Goal: Check status: Check status

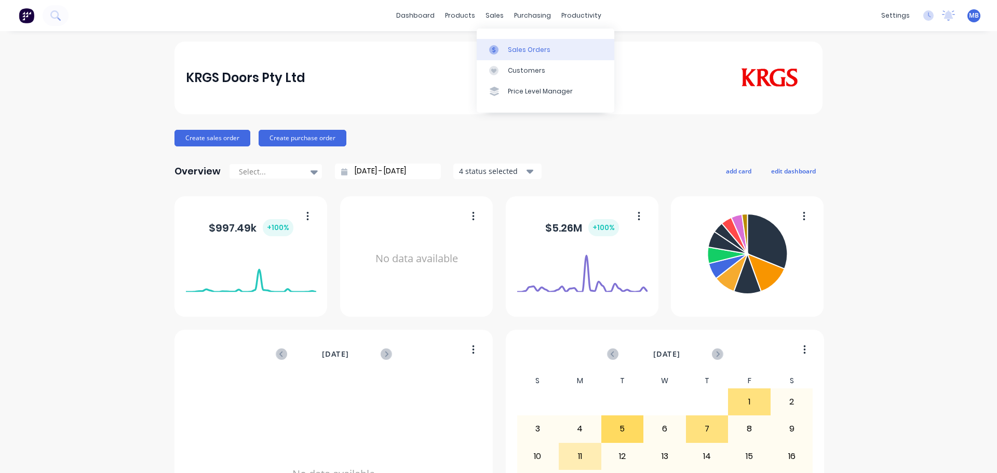
click at [514, 47] on div "Sales Orders" at bounding box center [529, 49] width 43 height 9
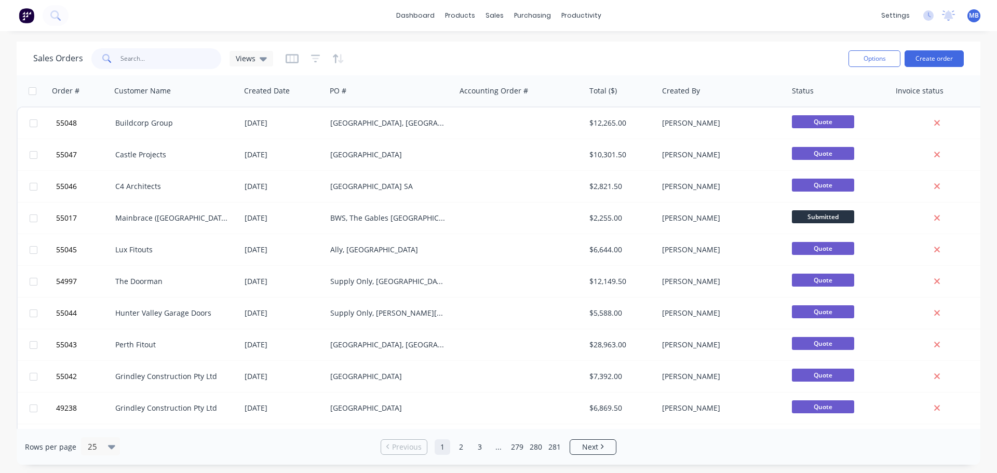
click at [142, 61] on input "text" at bounding box center [170, 58] width 101 height 21
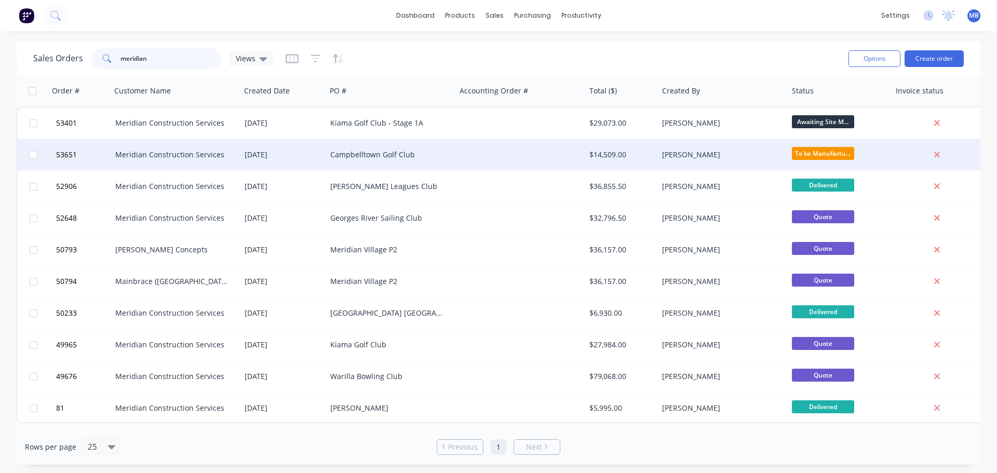
type input "meridian"
click at [585, 158] on div "$14,509.00" at bounding box center [621, 154] width 73 height 31
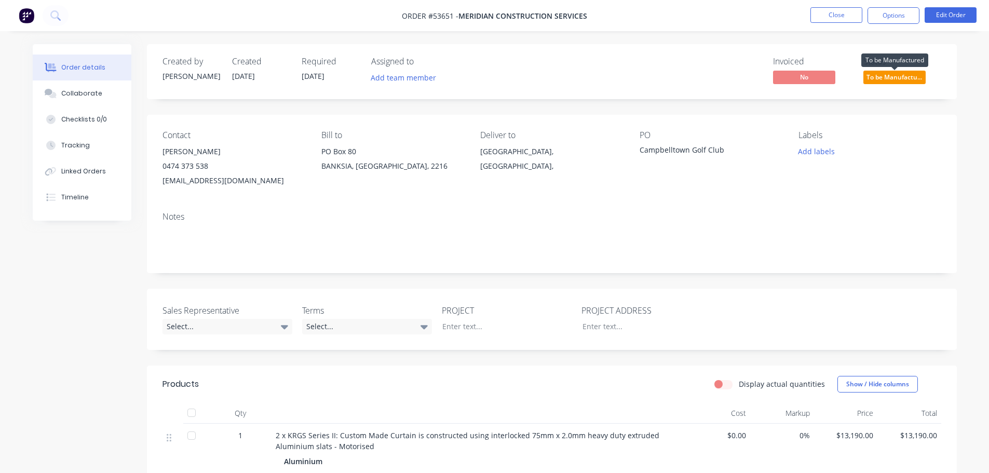
click at [870, 82] on span "To be Manufactu..." at bounding box center [894, 77] width 62 height 13
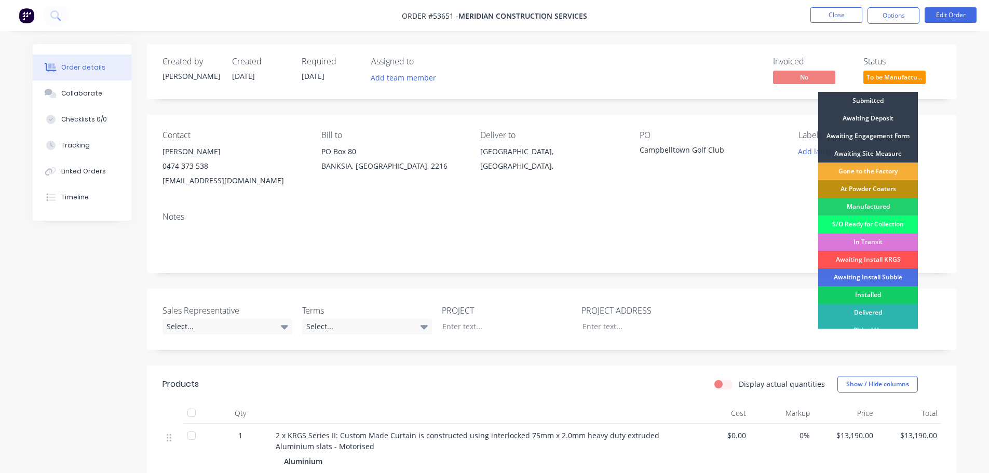
click at [863, 291] on div "Installed" at bounding box center [868, 295] width 100 height 18
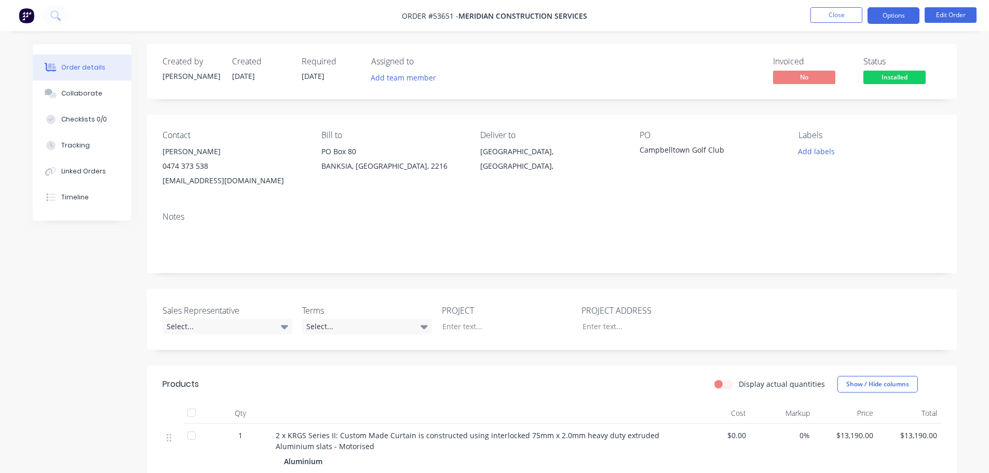
click at [875, 16] on button "Options" at bounding box center [894, 15] width 52 height 17
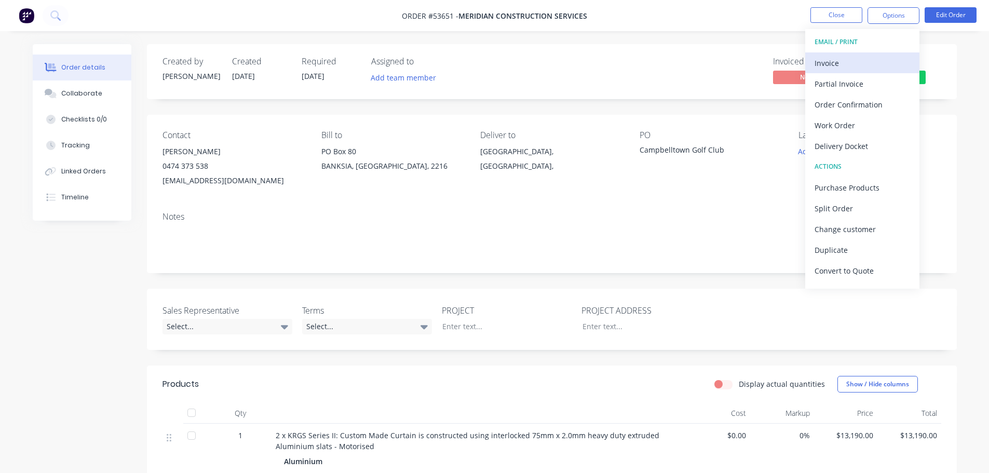
click at [834, 62] on div "Invoice" at bounding box center [863, 63] width 96 height 15
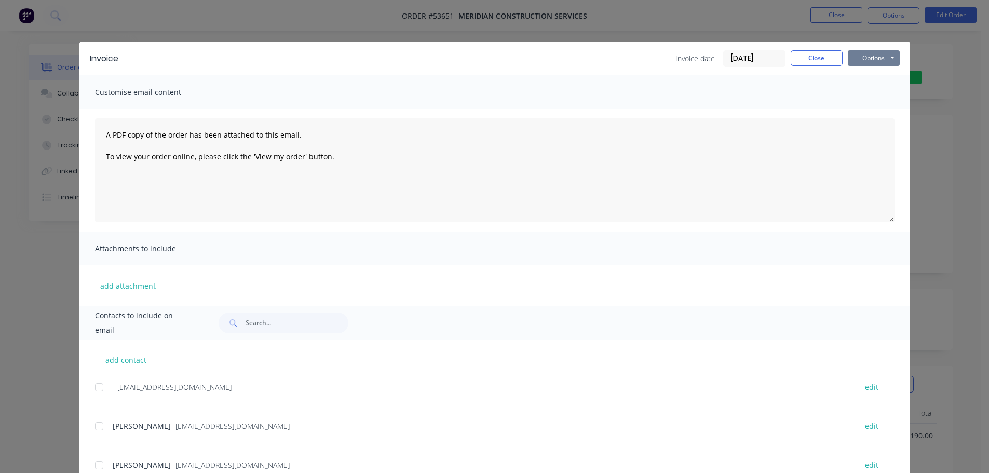
click at [867, 56] on button "Options" at bounding box center [874, 58] width 52 height 16
click at [859, 97] on button "Print" at bounding box center [881, 93] width 66 height 17
click at [816, 59] on button "Close" at bounding box center [817, 58] width 52 height 16
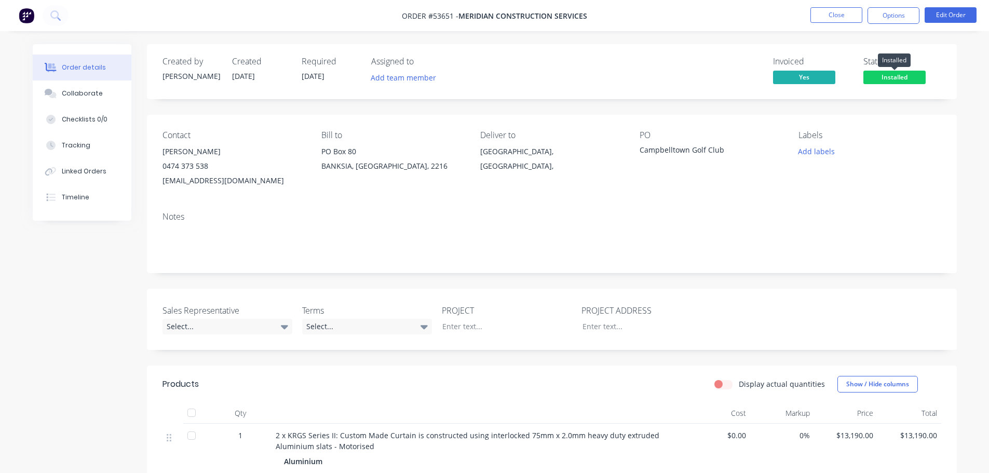
click at [874, 77] on span "Installed" at bounding box center [894, 77] width 62 height 13
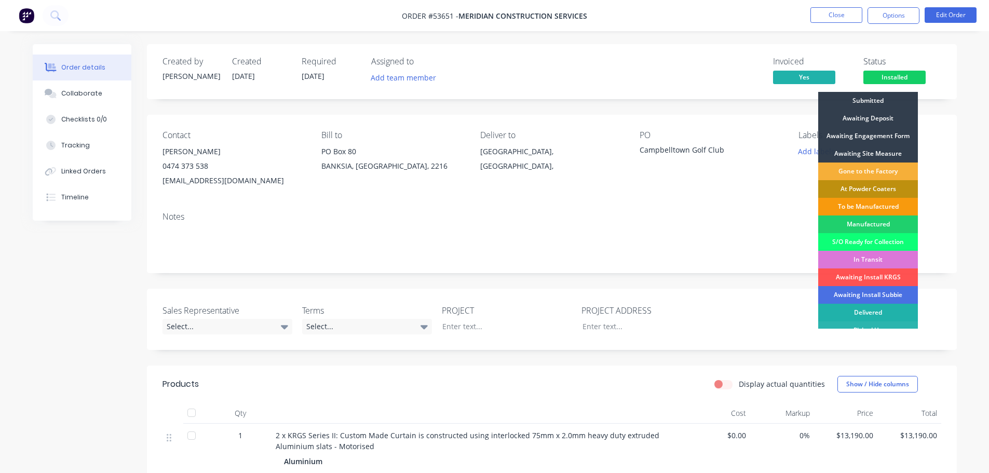
click at [861, 311] on div "Delivered" at bounding box center [868, 313] width 100 height 18
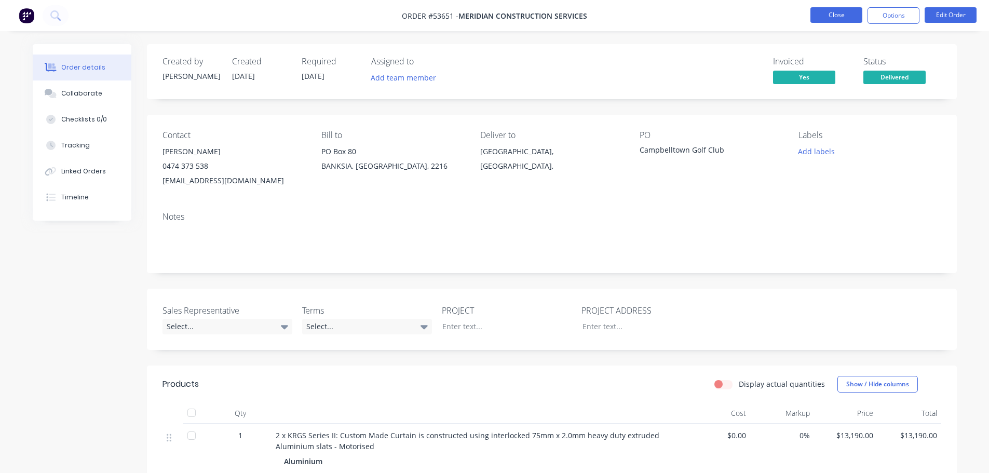
click at [839, 15] on button "Close" at bounding box center [836, 15] width 52 height 16
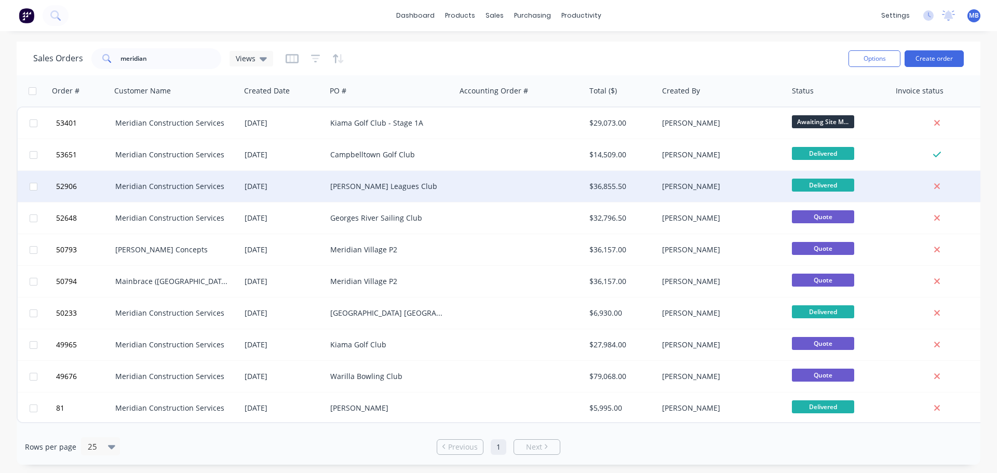
click at [768, 184] on div "[PERSON_NAME]" at bounding box center [719, 186] width 115 height 10
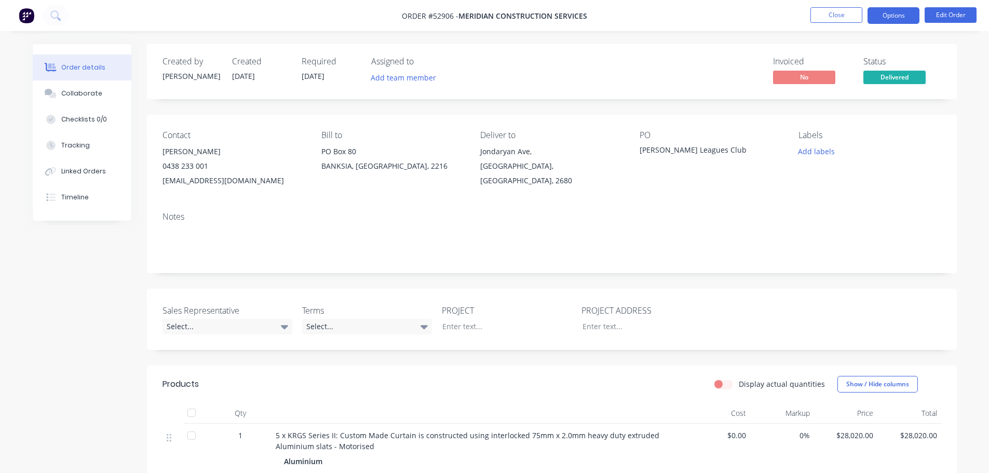
click at [885, 19] on button "Options" at bounding box center [894, 15] width 52 height 17
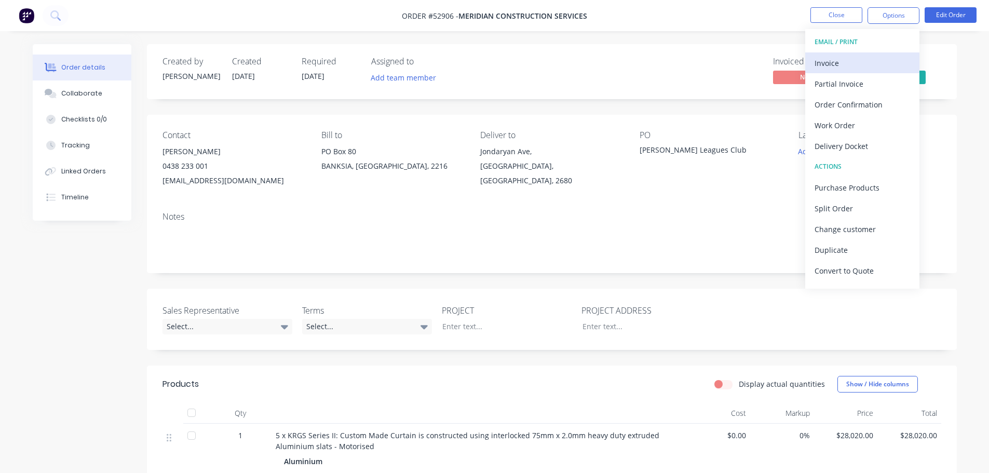
click at [838, 61] on div "Invoice" at bounding box center [863, 63] width 96 height 15
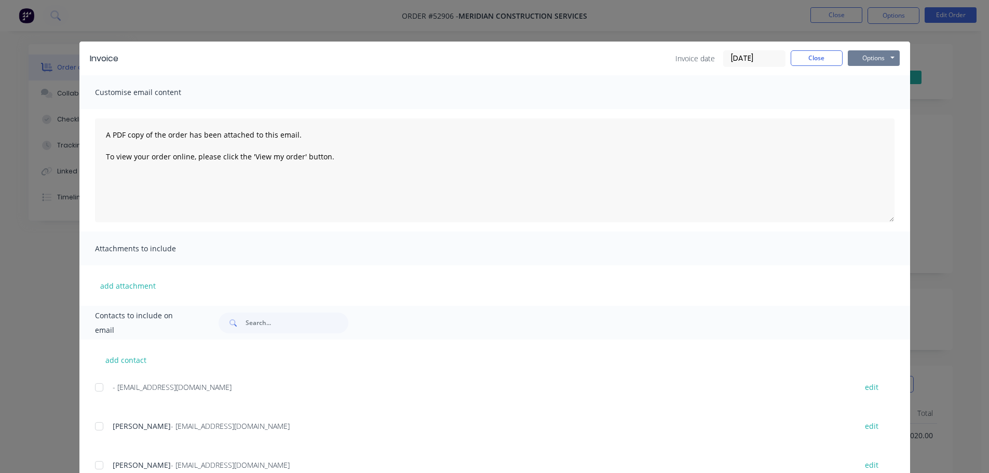
click at [859, 58] on button "Options" at bounding box center [874, 58] width 52 height 16
click at [855, 92] on button "Print" at bounding box center [881, 93] width 66 height 17
click at [799, 57] on button "Close" at bounding box center [817, 58] width 52 height 16
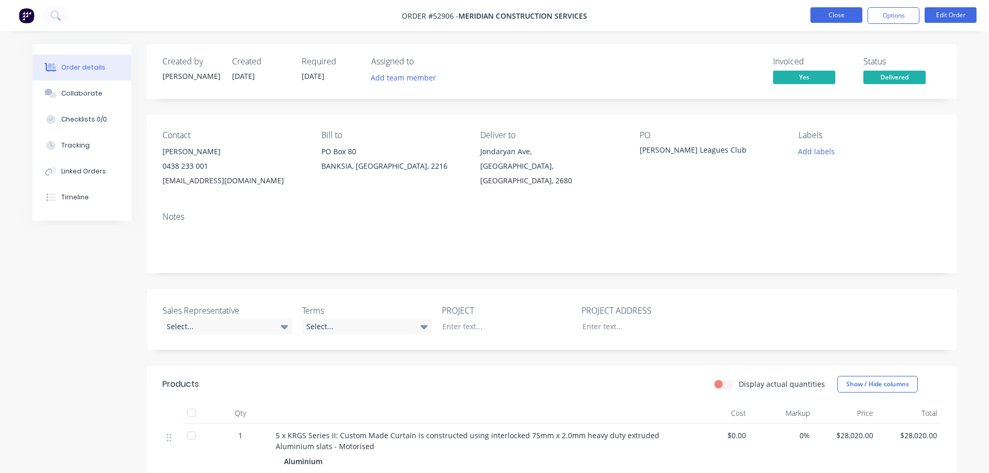
click at [835, 16] on button "Close" at bounding box center [836, 15] width 52 height 16
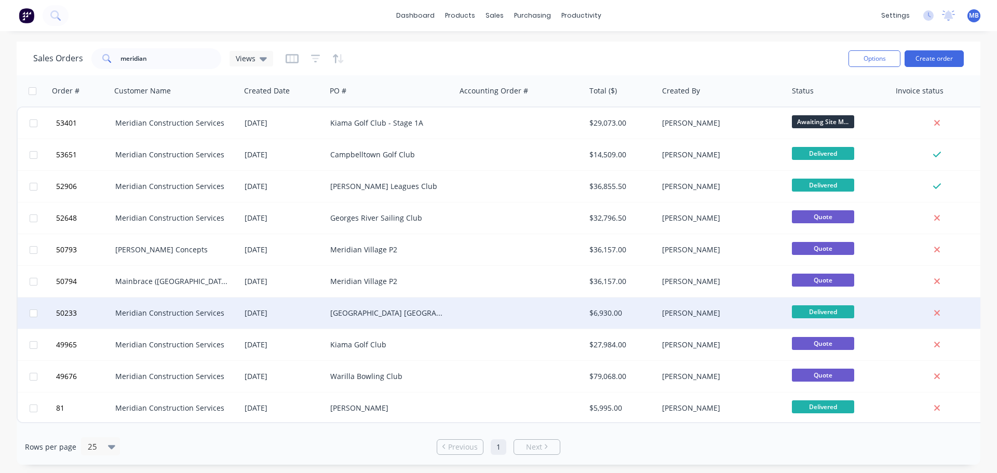
click at [682, 316] on div "[PERSON_NAME]" at bounding box center [719, 313] width 115 height 10
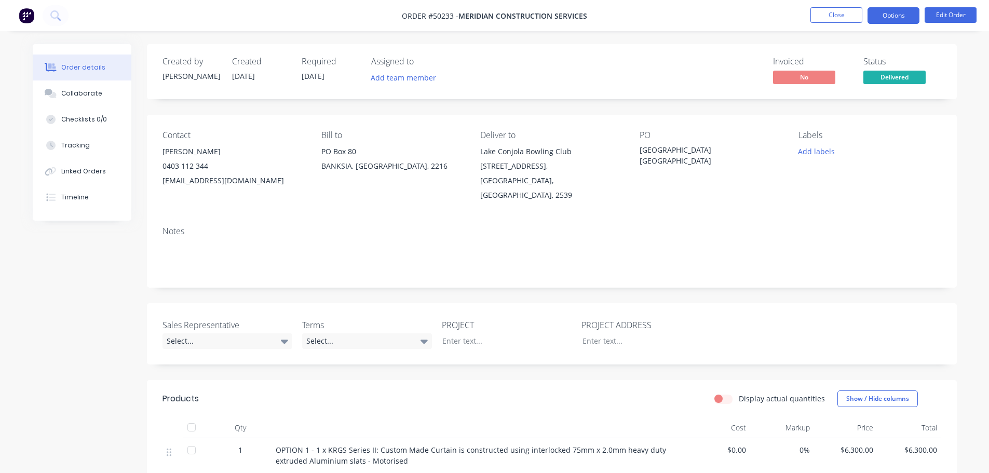
click at [889, 15] on button "Options" at bounding box center [894, 15] width 52 height 17
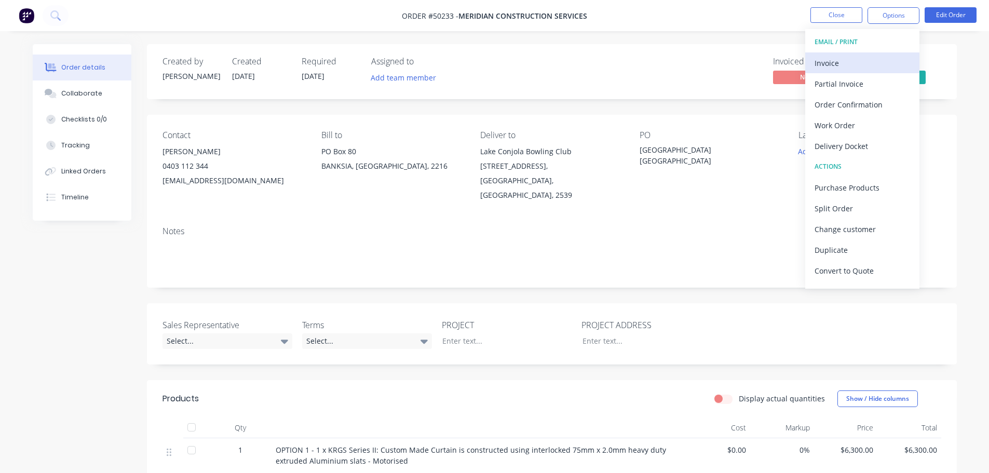
click at [818, 62] on div "Invoice" at bounding box center [863, 63] width 96 height 15
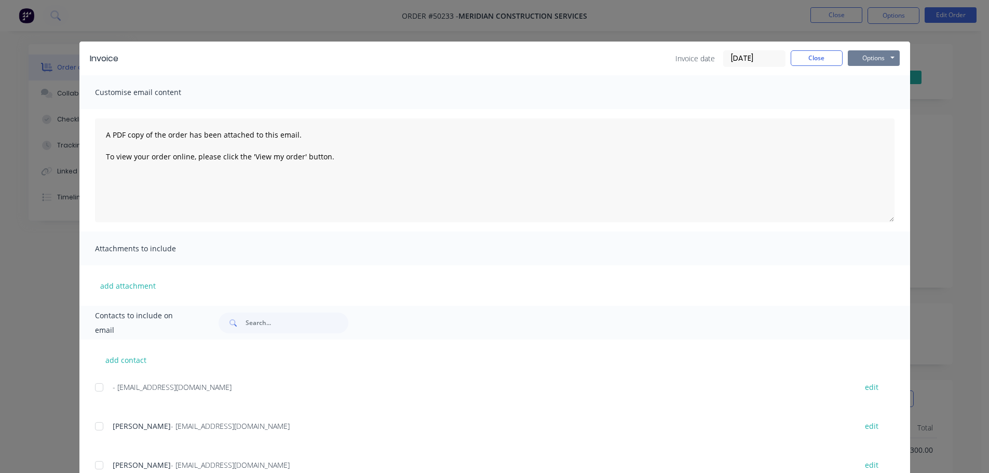
click at [858, 62] on button "Options" at bounding box center [874, 58] width 52 height 16
click at [848, 91] on button "Print" at bounding box center [881, 93] width 66 height 17
click at [817, 60] on button "Close" at bounding box center [817, 58] width 52 height 16
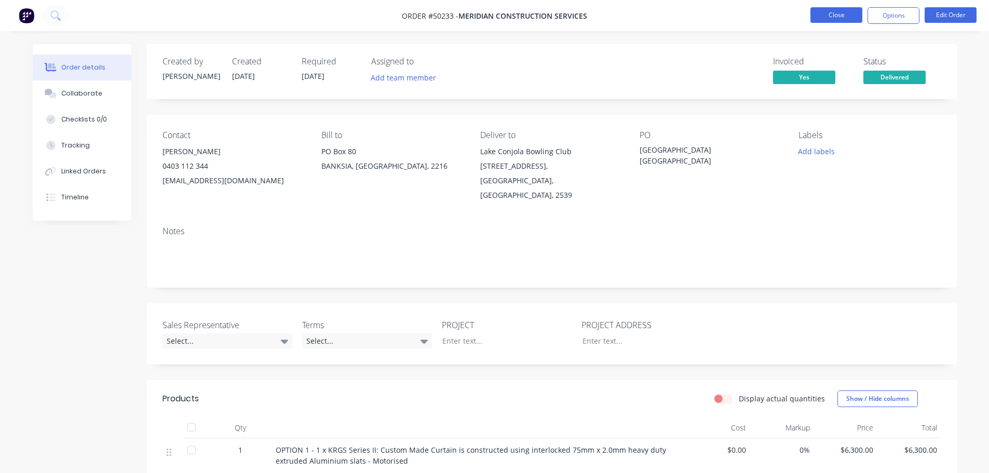
click at [824, 14] on button "Close" at bounding box center [836, 15] width 52 height 16
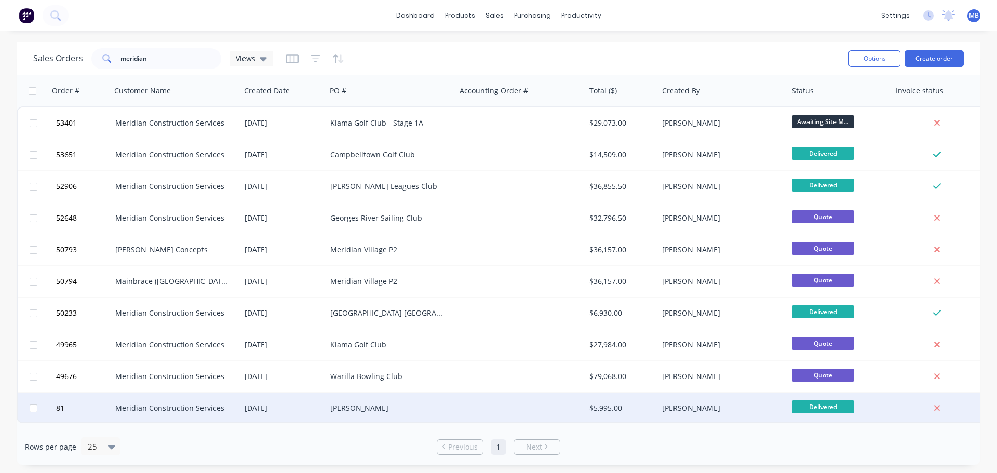
click at [779, 408] on div "[PERSON_NAME]" at bounding box center [722, 408] width 121 height 10
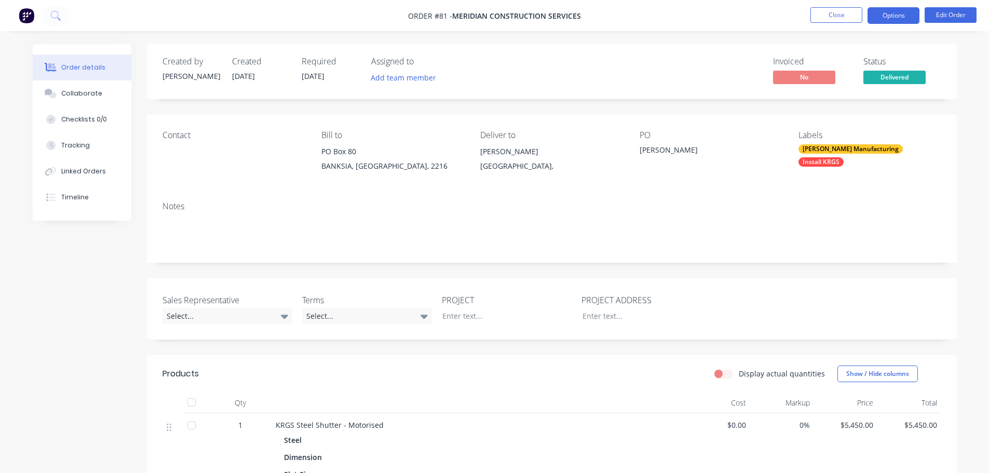
click at [898, 17] on button "Options" at bounding box center [894, 15] width 52 height 17
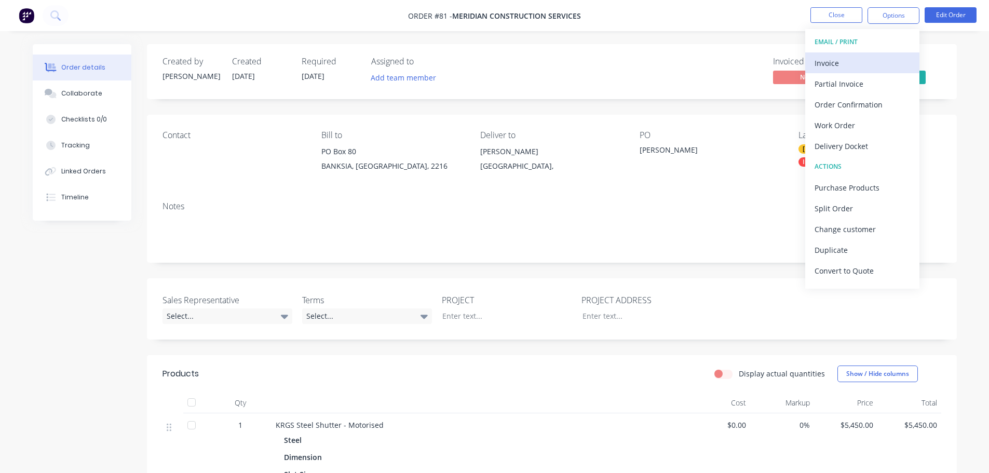
click at [844, 65] on div "Invoice" at bounding box center [863, 63] width 96 height 15
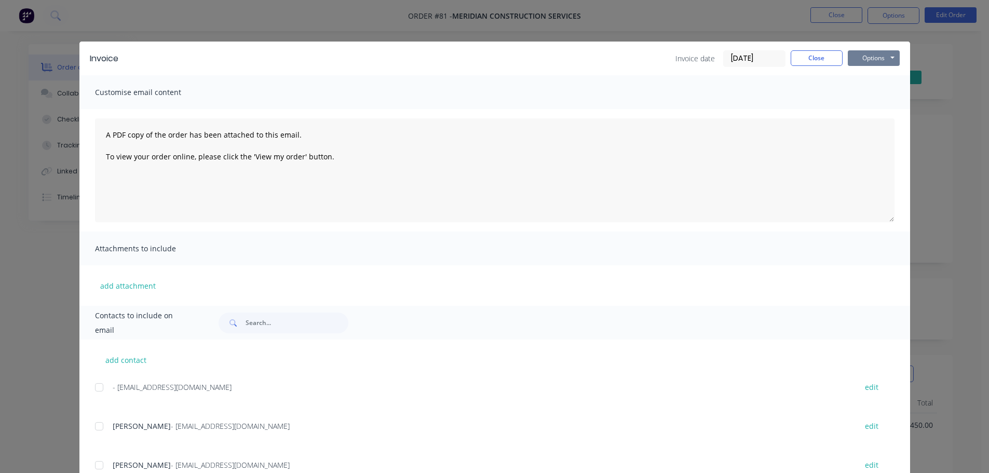
click at [861, 54] on button "Options" at bounding box center [874, 58] width 52 height 16
click at [856, 96] on button "Print" at bounding box center [881, 93] width 66 height 17
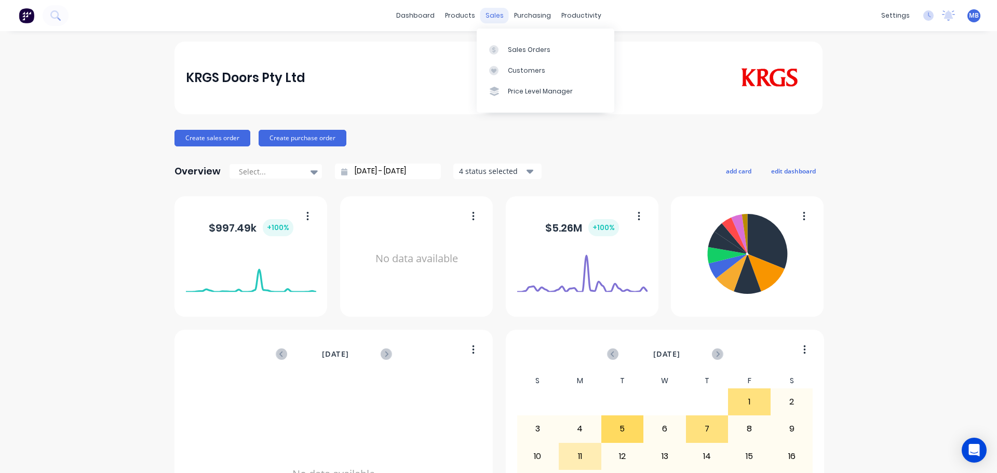
click at [493, 16] on div "sales" at bounding box center [494, 16] width 29 height 16
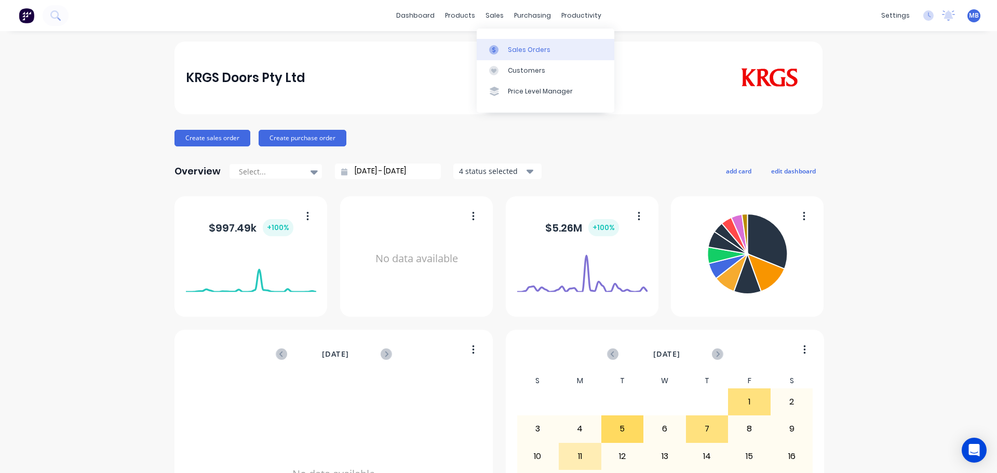
click at [509, 54] on div "Sales Orders" at bounding box center [529, 49] width 43 height 9
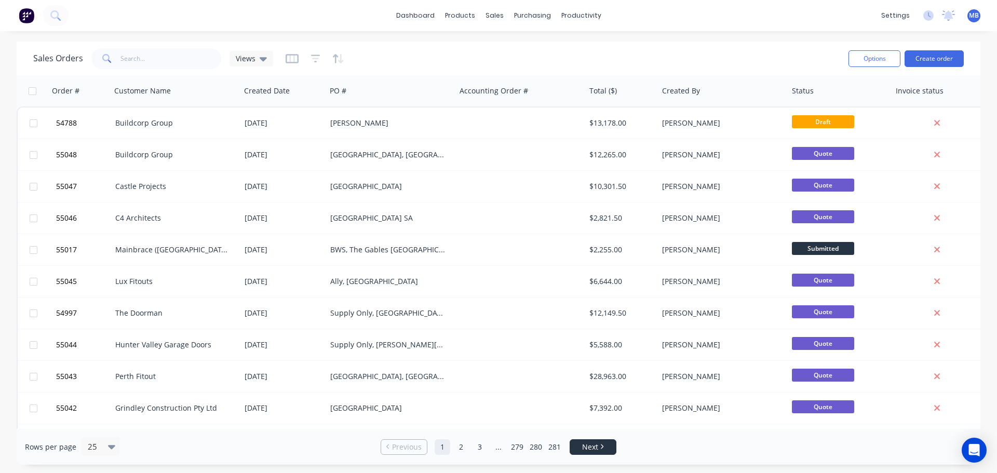
click at [589, 444] on span "Next" at bounding box center [590, 447] width 16 height 10
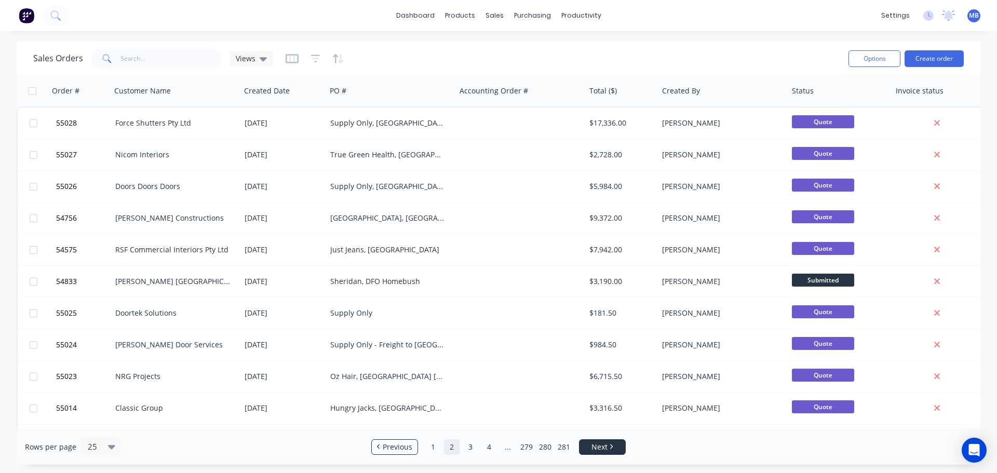
click at [589, 444] on link "Next" at bounding box center [602, 447] width 46 height 10
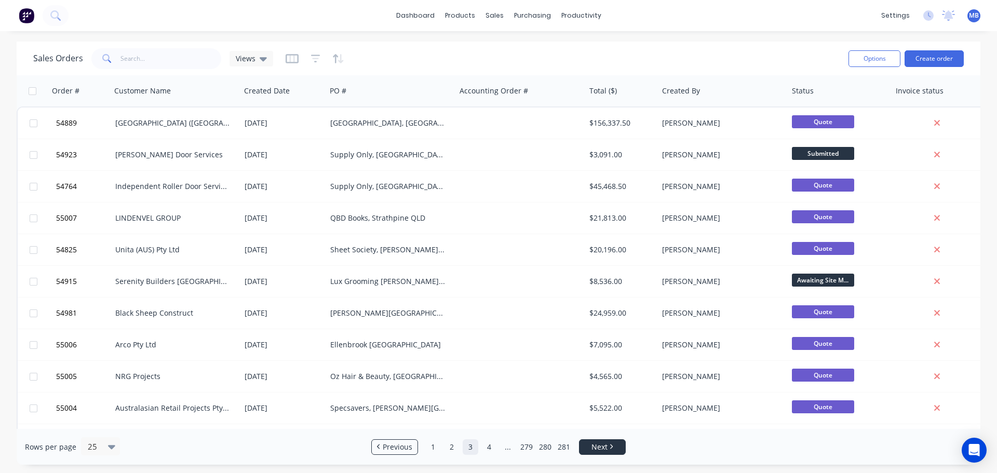
click at [589, 444] on link "Next" at bounding box center [602, 447] width 46 height 10
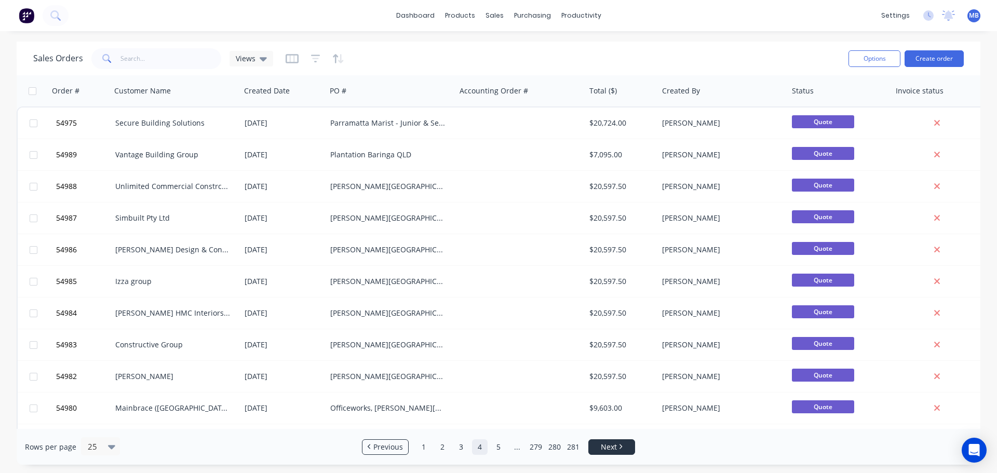
click at [589, 444] on link "Next" at bounding box center [612, 447] width 46 height 10
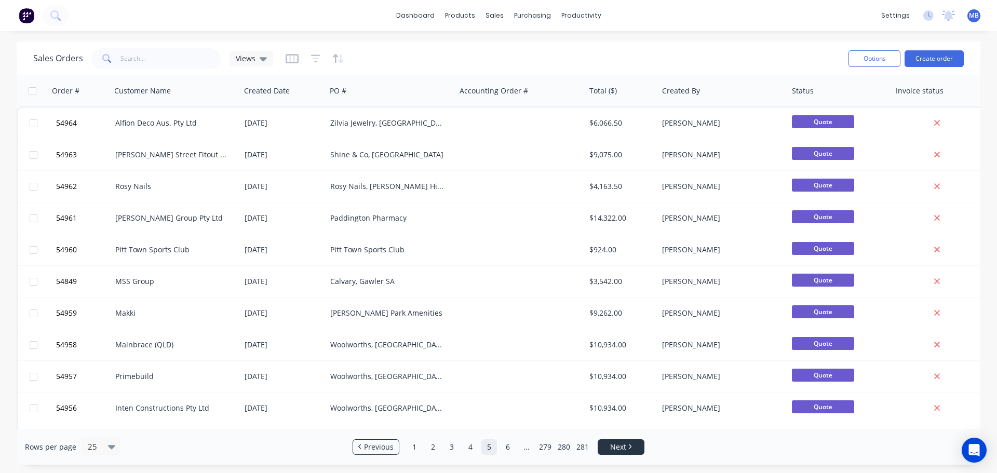
click at [615, 448] on span "Next" at bounding box center [618, 447] width 16 height 10
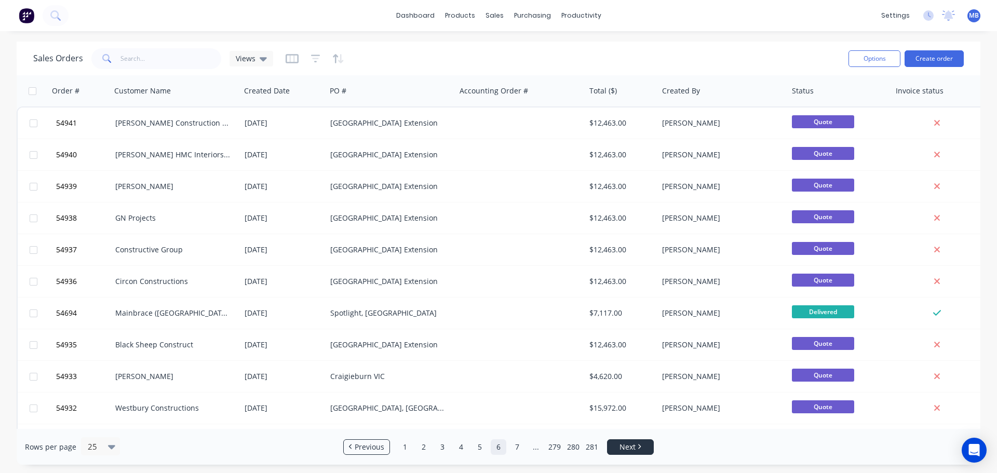
click at [615, 448] on link "Next" at bounding box center [630, 447] width 46 height 10
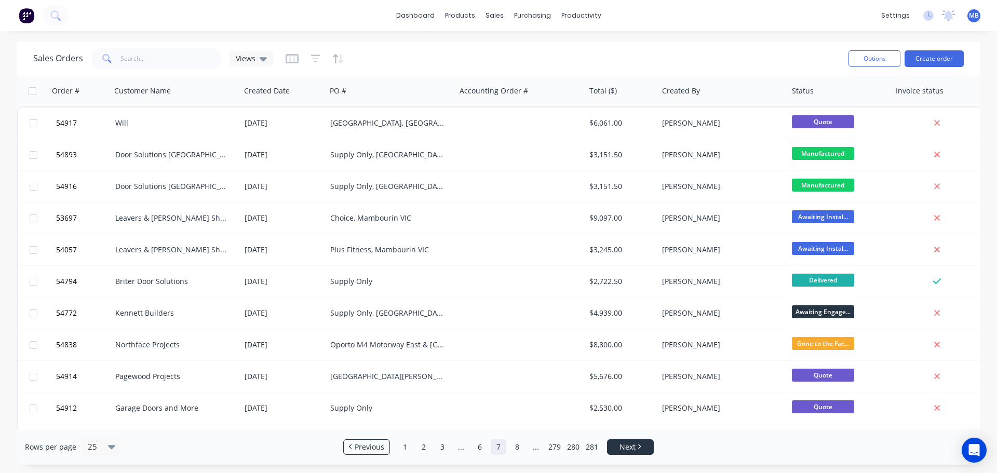
click at [615, 448] on link "Next" at bounding box center [630, 447] width 46 height 10
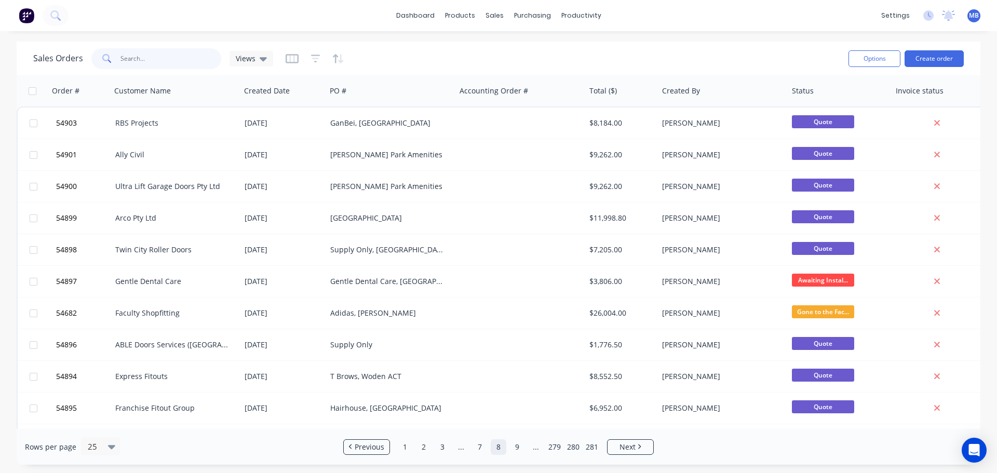
click at [138, 53] on input "text" at bounding box center [170, 58] width 101 height 21
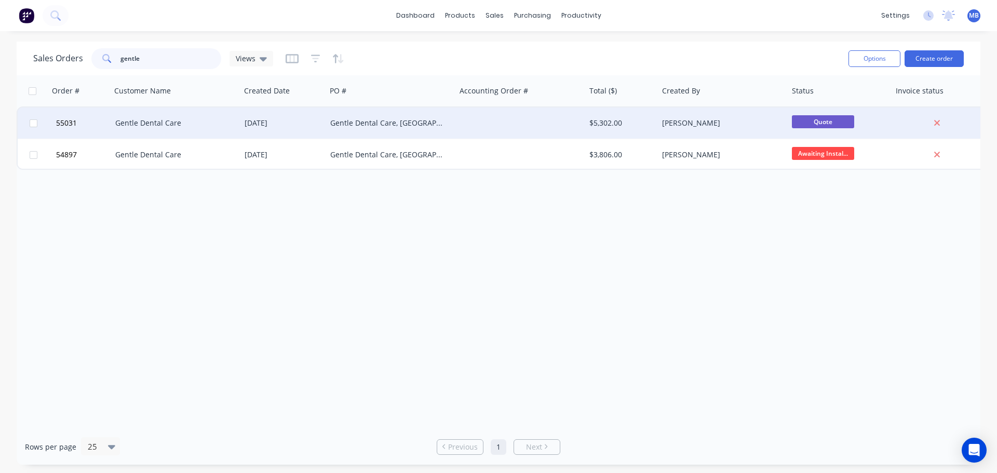
type input "gentle"
click at [558, 126] on div at bounding box center [521, 122] width 130 height 31
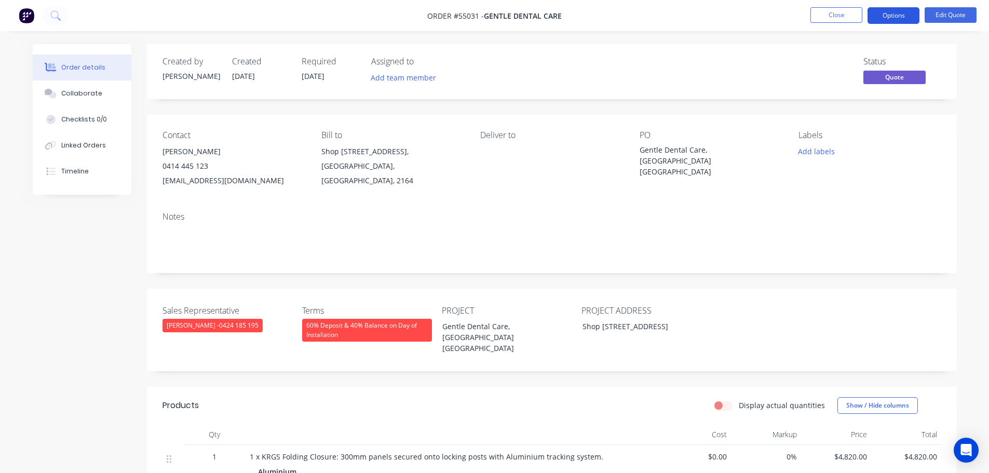
click at [901, 11] on button "Options" at bounding box center [894, 15] width 52 height 17
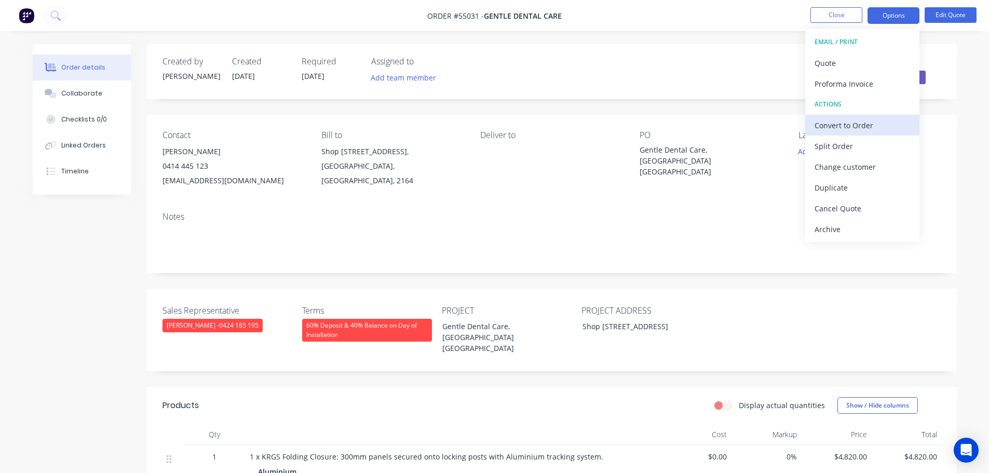
click at [841, 124] on div "Convert to Order" at bounding box center [863, 125] width 96 height 15
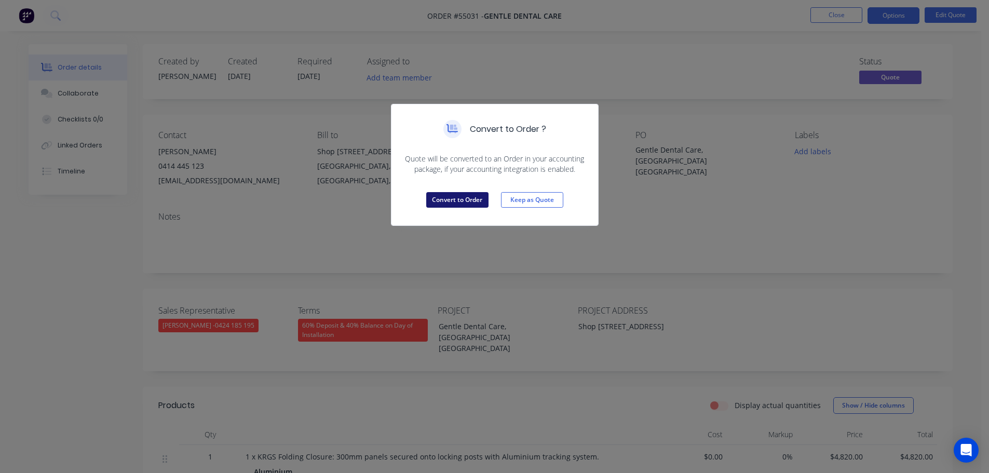
click at [474, 200] on button "Convert to Order" at bounding box center [457, 200] width 62 height 16
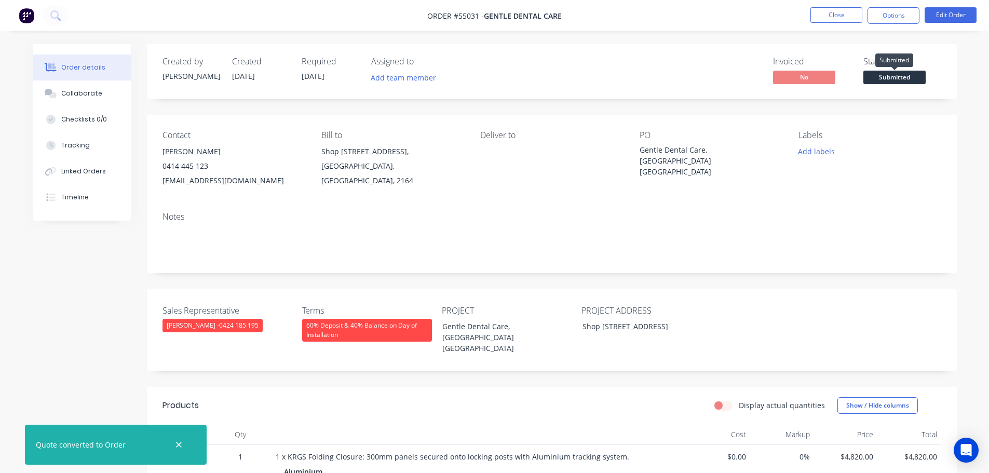
click at [901, 78] on span "Submitted" at bounding box center [894, 77] width 62 height 13
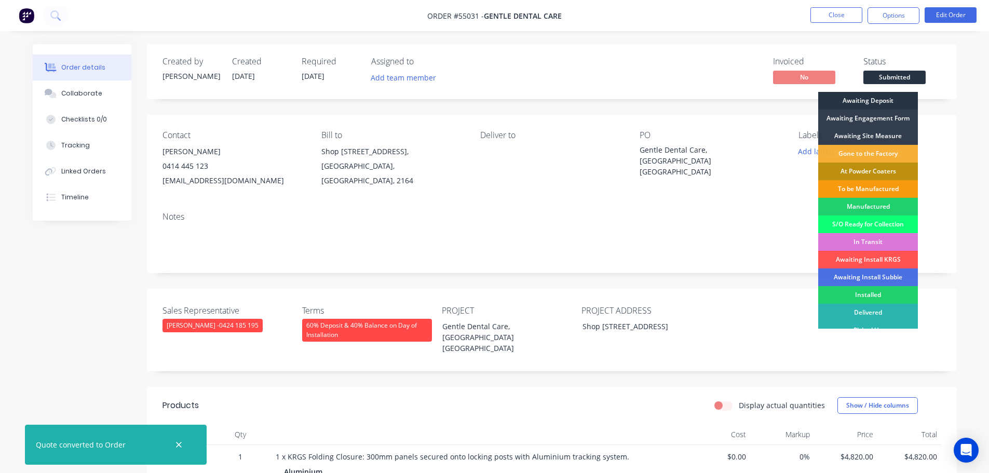
click at [885, 100] on div "Awaiting Deposit" at bounding box center [868, 101] width 100 height 18
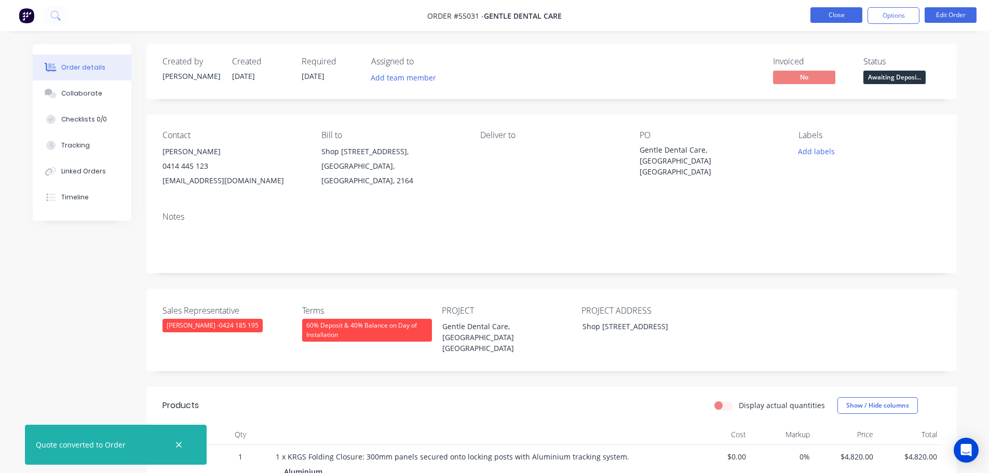
click at [842, 17] on button "Close" at bounding box center [836, 15] width 52 height 16
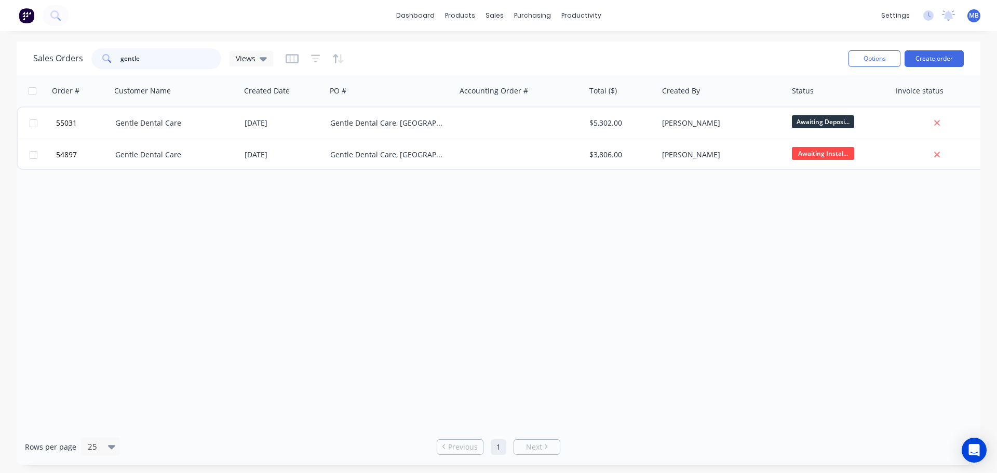
drag, startPoint x: 140, startPoint y: 60, endPoint x: 95, endPoint y: 56, distance: 45.4
click at [95, 56] on div "gentle" at bounding box center [156, 58] width 130 height 21
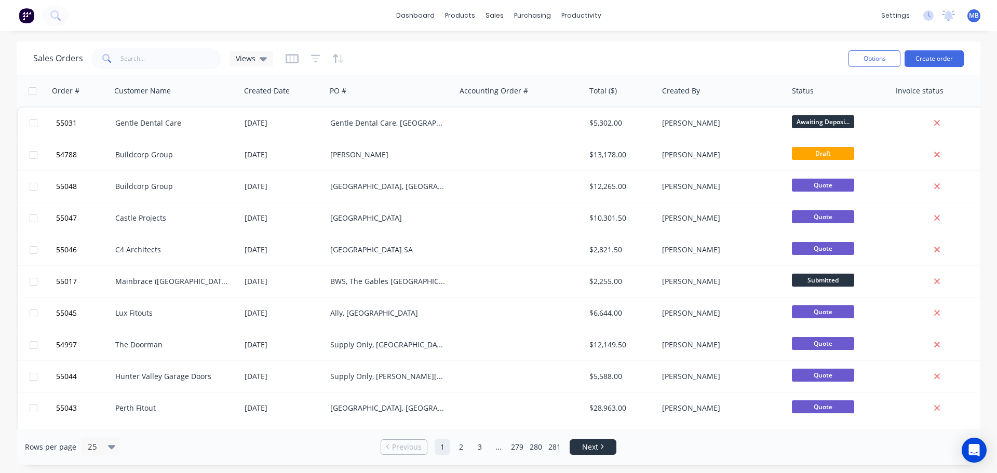
click at [589, 451] on span "Next" at bounding box center [590, 447] width 16 height 10
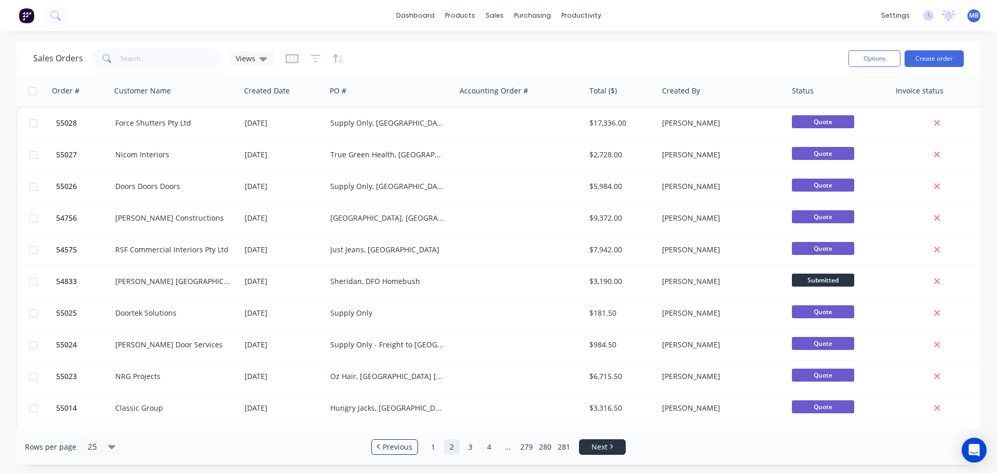
click at [589, 451] on link "Next" at bounding box center [602, 447] width 46 height 10
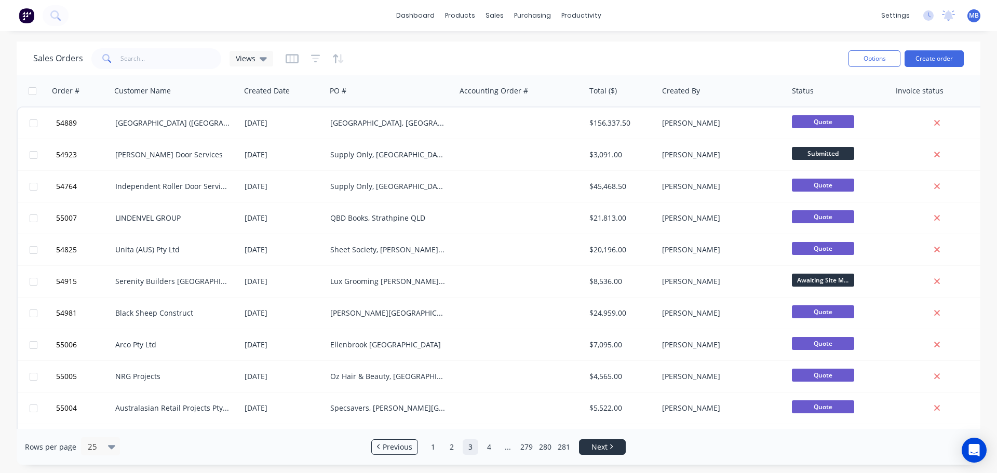
click at [589, 451] on link "Next" at bounding box center [602, 447] width 46 height 10
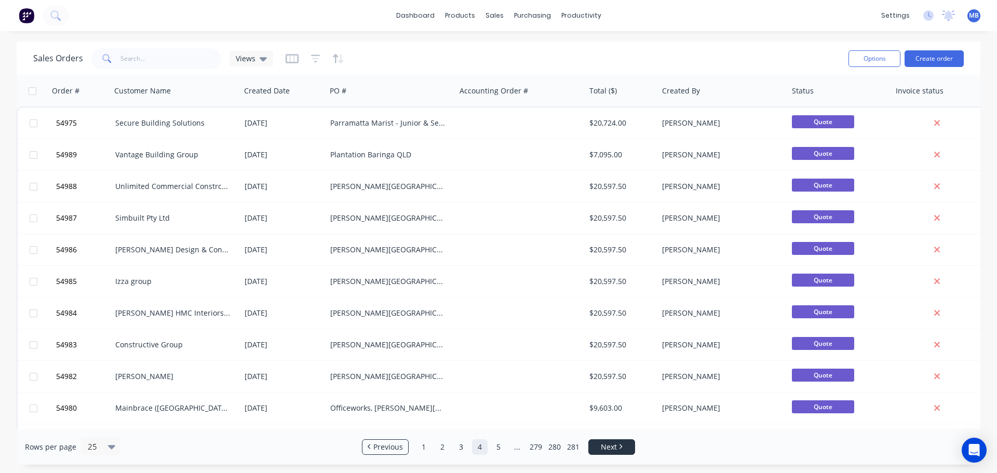
click at [603, 446] on span "Next" at bounding box center [609, 447] width 16 height 10
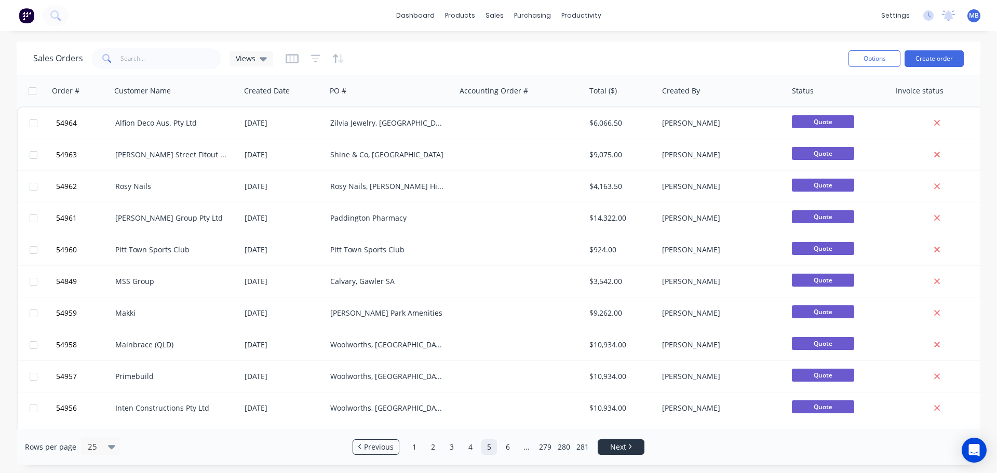
click at [618, 448] on span "Next" at bounding box center [618, 447] width 16 height 10
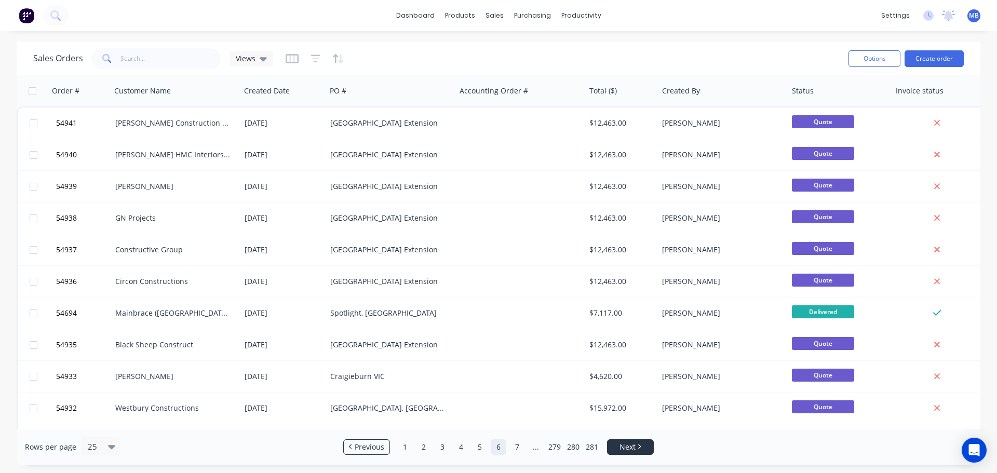
click at [618, 448] on link "Next" at bounding box center [630, 447] width 46 height 10
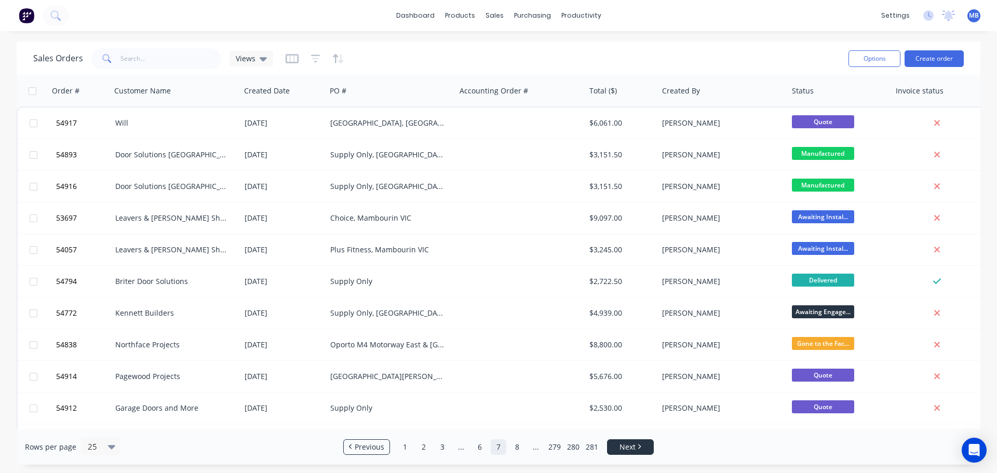
click at [618, 448] on link "Next" at bounding box center [630, 447] width 46 height 10
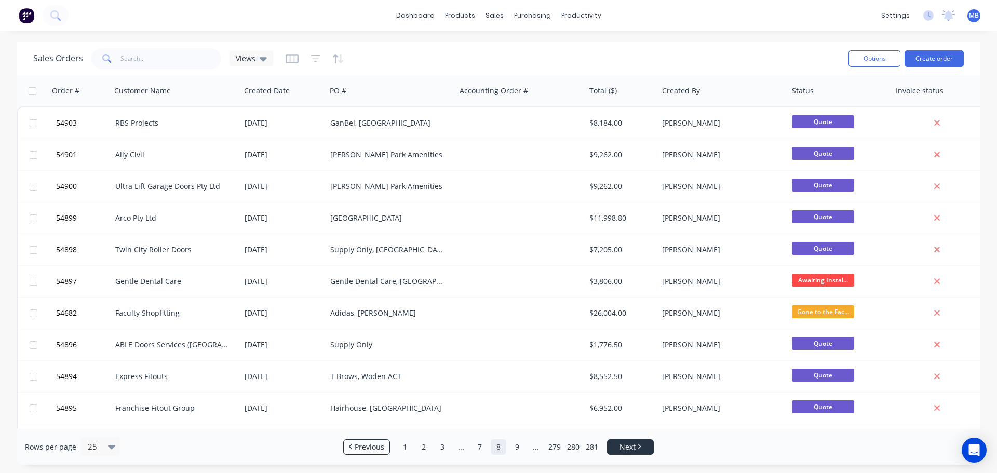
click at [618, 448] on link "Next" at bounding box center [630, 447] width 46 height 10
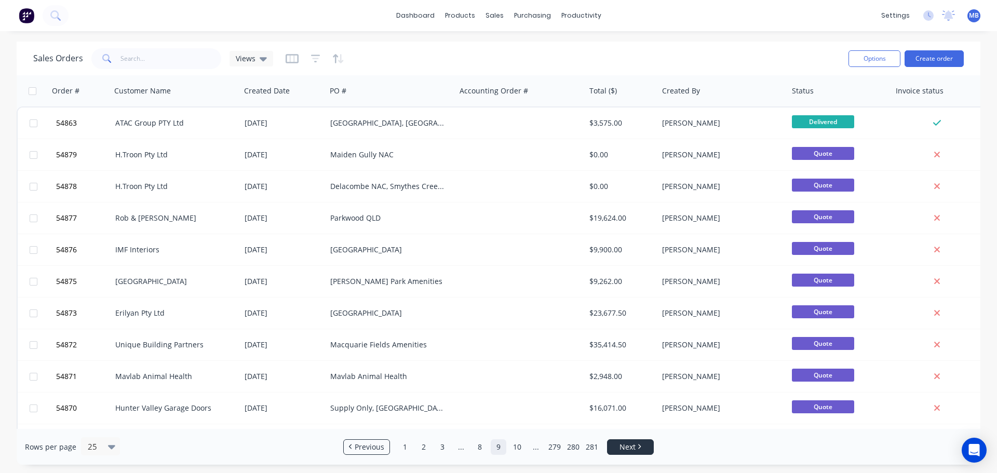
click at [618, 448] on link "Next" at bounding box center [630, 447] width 46 height 10
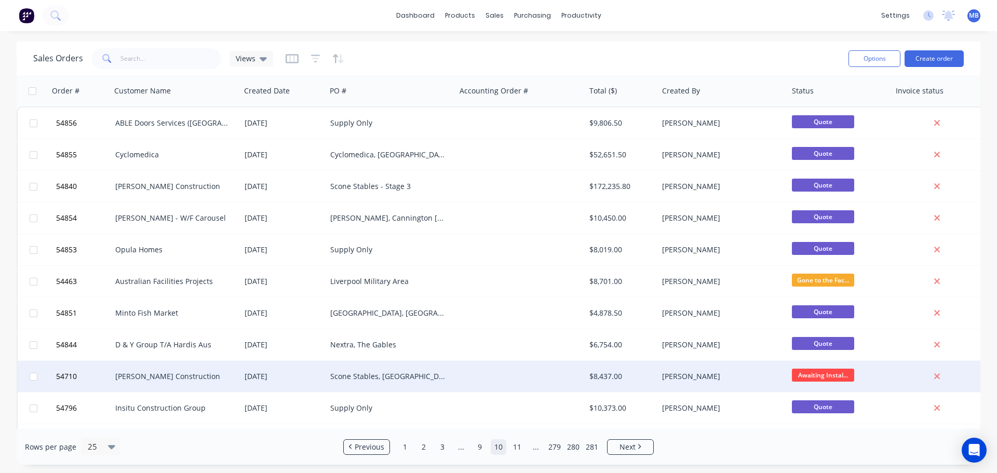
click at [367, 375] on div "Scone Stables, [GEOGRAPHIC_DATA]" at bounding box center [387, 376] width 115 height 10
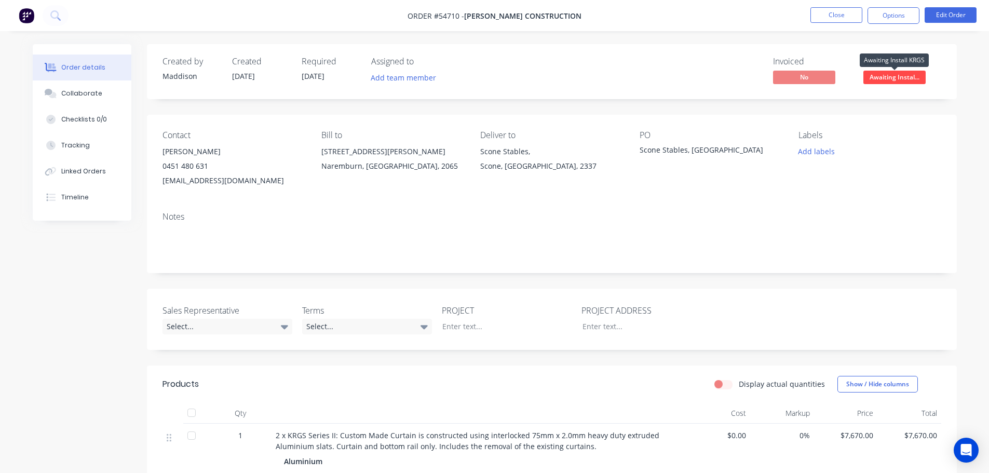
click at [903, 76] on span "Awaiting Instal..." at bounding box center [894, 77] width 62 height 13
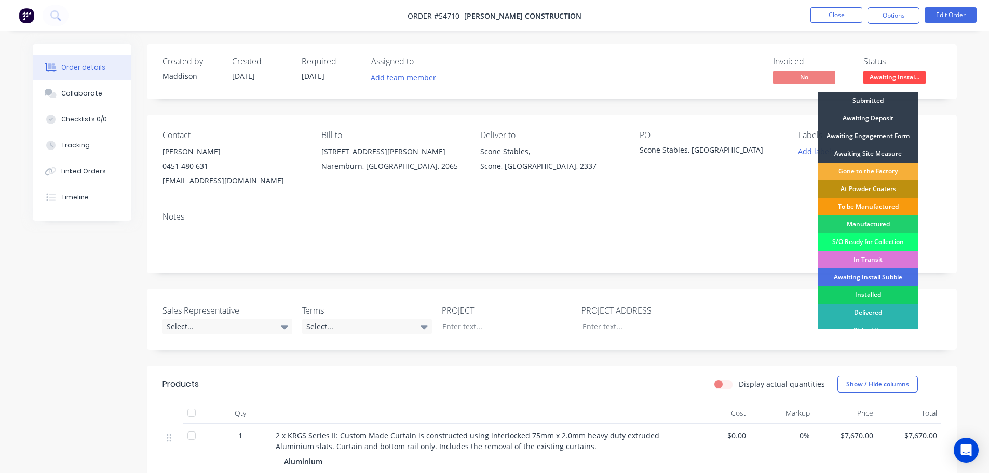
click at [872, 294] on div "Installed" at bounding box center [868, 295] width 100 height 18
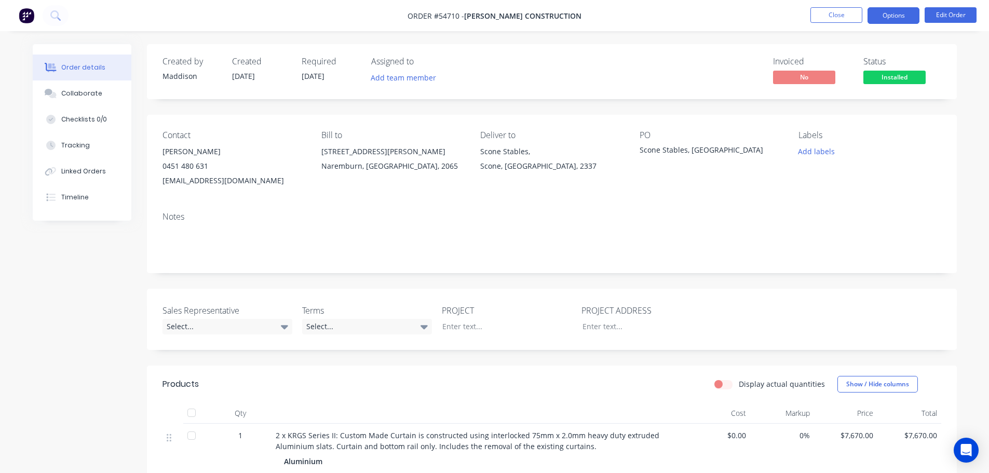
click at [899, 16] on button "Options" at bounding box center [894, 15] width 52 height 17
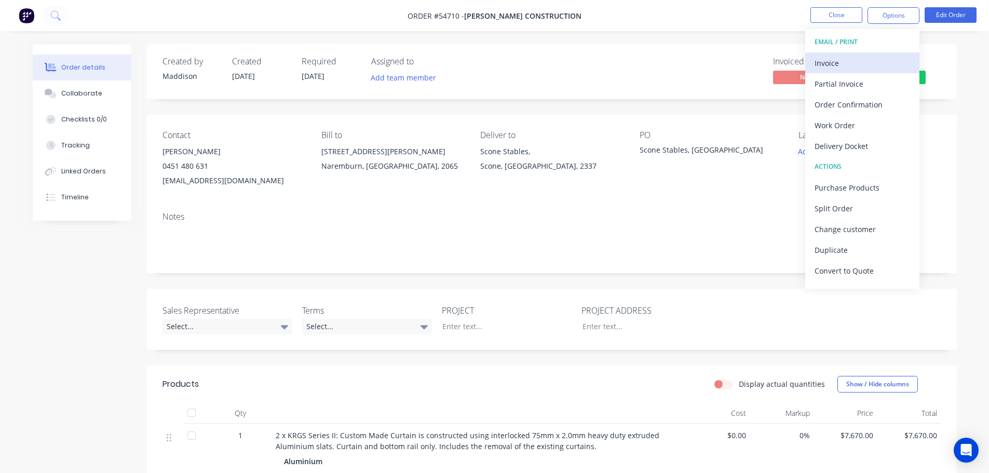
click at [826, 59] on div "Invoice" at bounding box center [863, 63] width 96 height 15
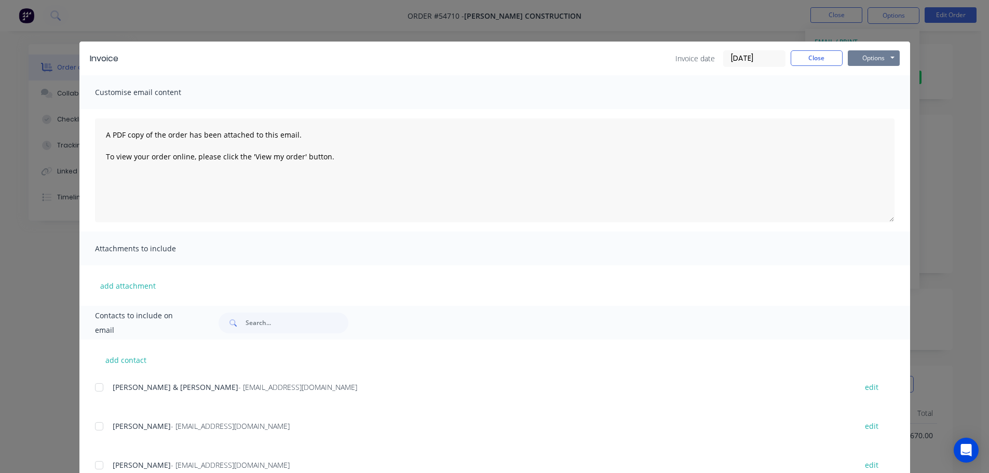
click at [871, 60] on button "Options" at bounding box center [874, 58] width 52 height 16
click at [867, 91] on button "Print" at bounding box center [881, 93] width 66 height 17
click at [820, 60] on button "Close" at bounding box center [817, 58] width 52 height 16
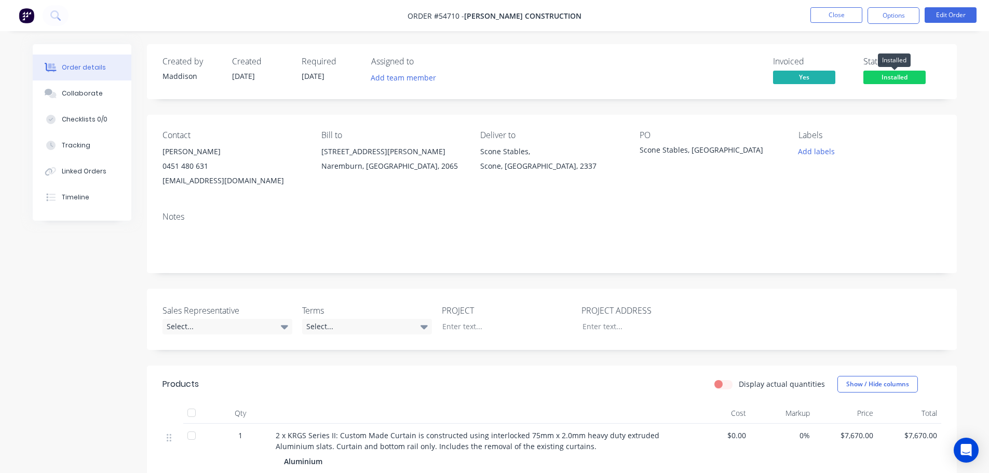
click at [876, 81] on span "Installed" at bounding box center [894, 77] width 62 height 13
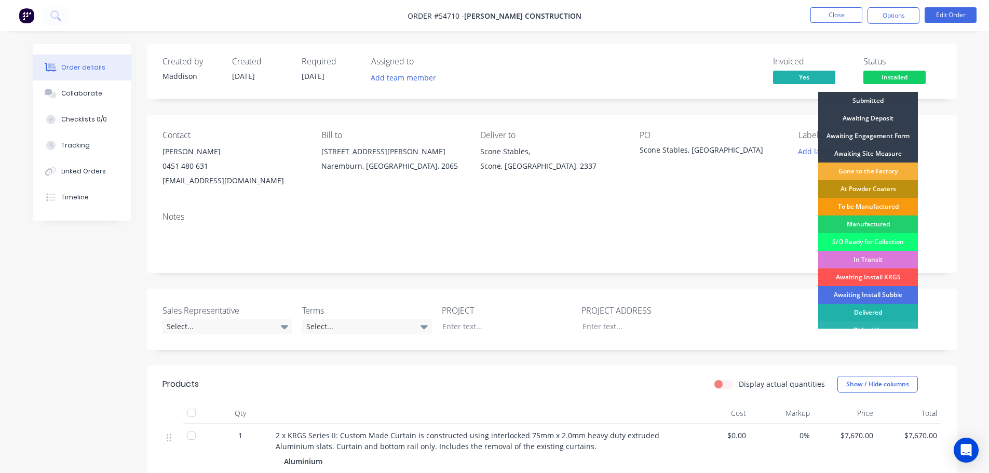
click at [861, 311] on div "Delivered" at bounding box center [868, 313] width 100 height 18
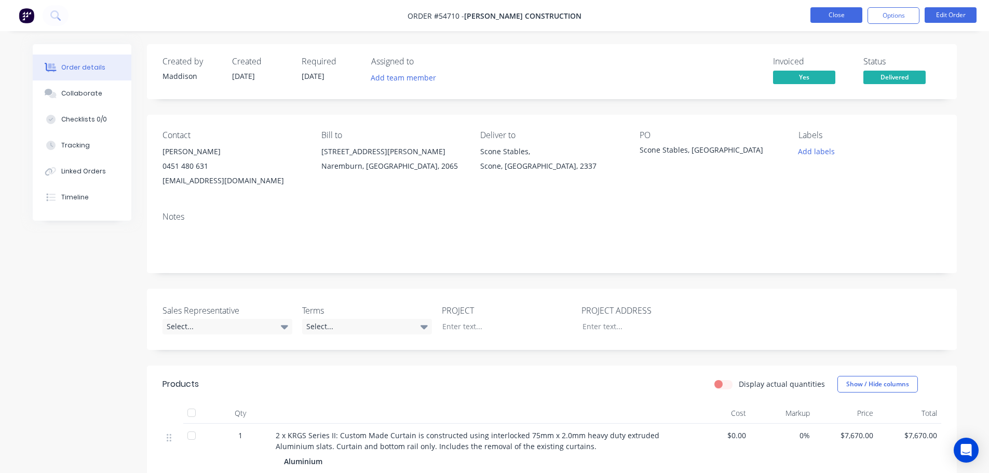
click at [848, 18] on button "Close" at bounding box center [836, 15] width 52 height 16
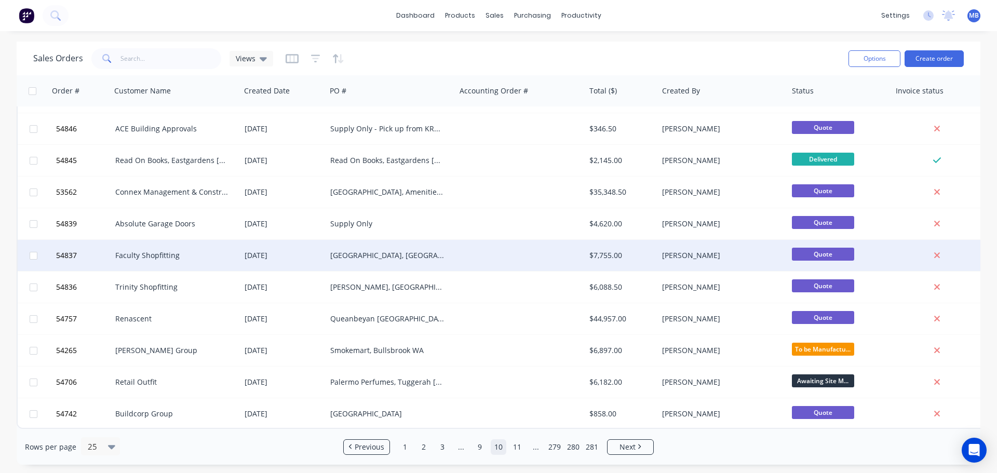
scroll to position [475, 0]
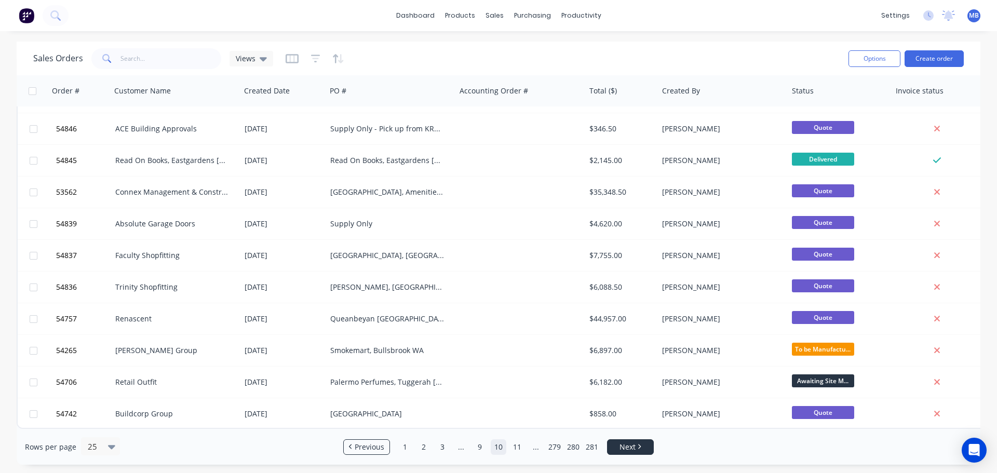
click at [634, 444] on span "Next" at bounding box center [627, 447] width 16 height 10
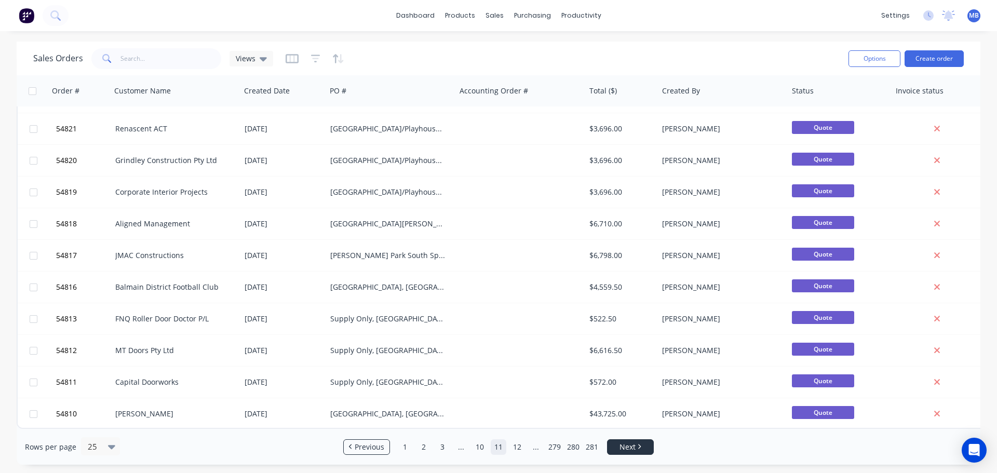
click at [645, 443] on link "Next" at bounding box center [630, 447] width 46 height 10
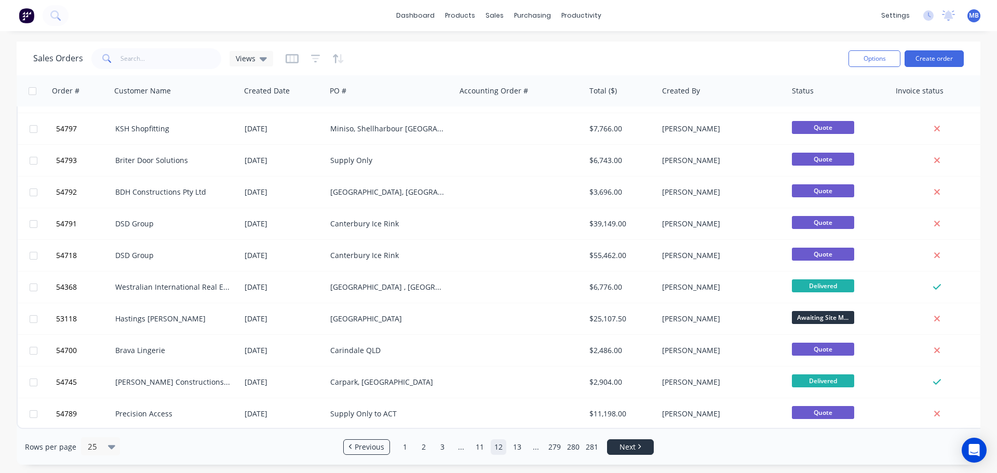
click at [634, 449] on span "Next" at bounding box center [627, 447] width 16 height 10
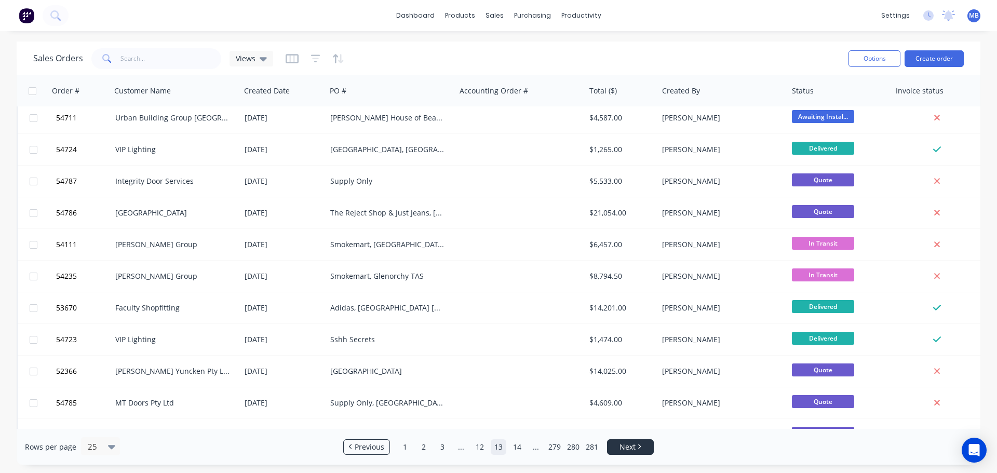
scroll to position [0, 0]
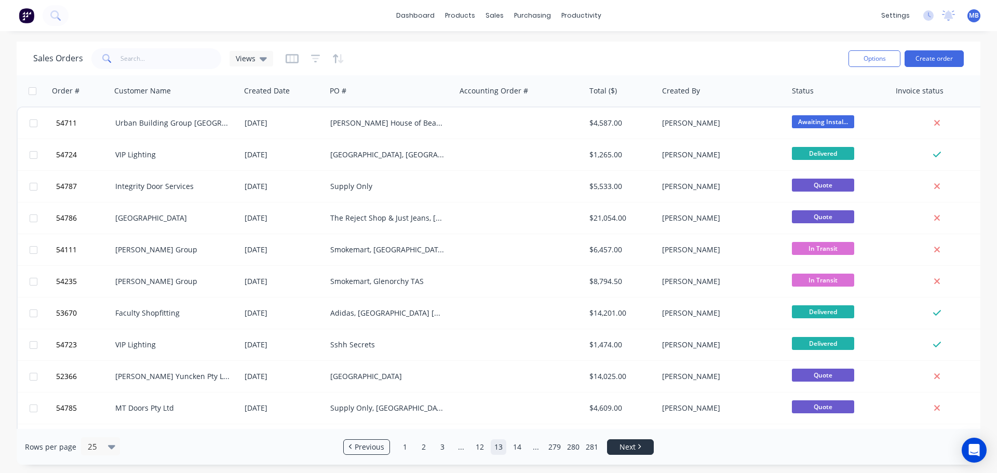
click at [634, 449] on span "Next" at bounding box center [627, 447] width 16 height 10
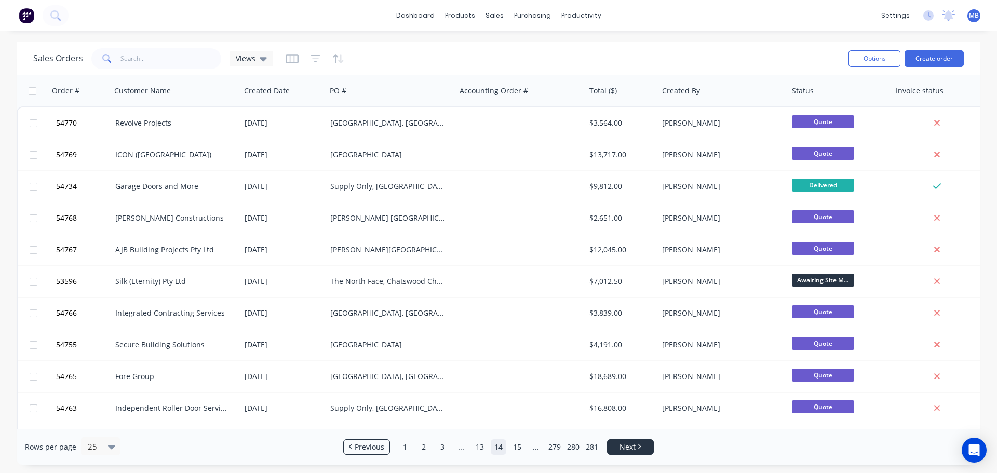
click at [634, 449] on span "Next" at bounding box center [627, 447] width 16 height 10
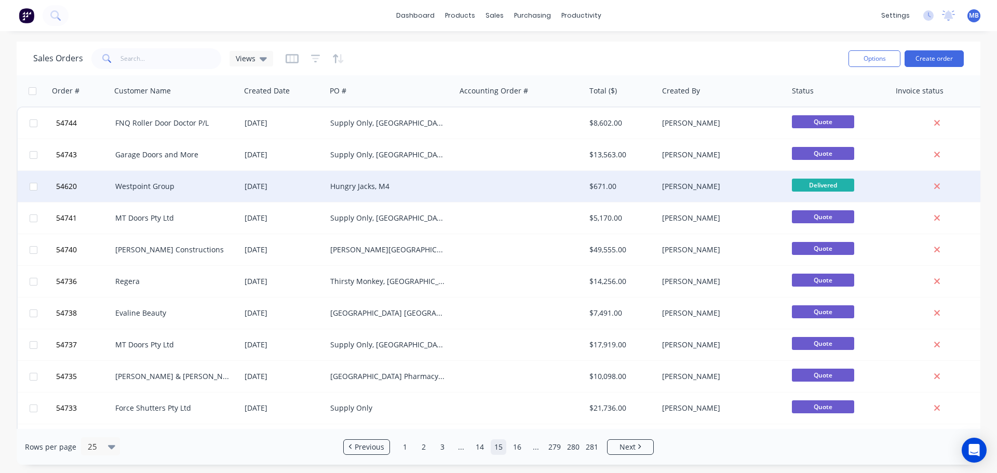
click at [817, 184] on span "Delivered" at bounding box center [823, 185] width 62 height 13
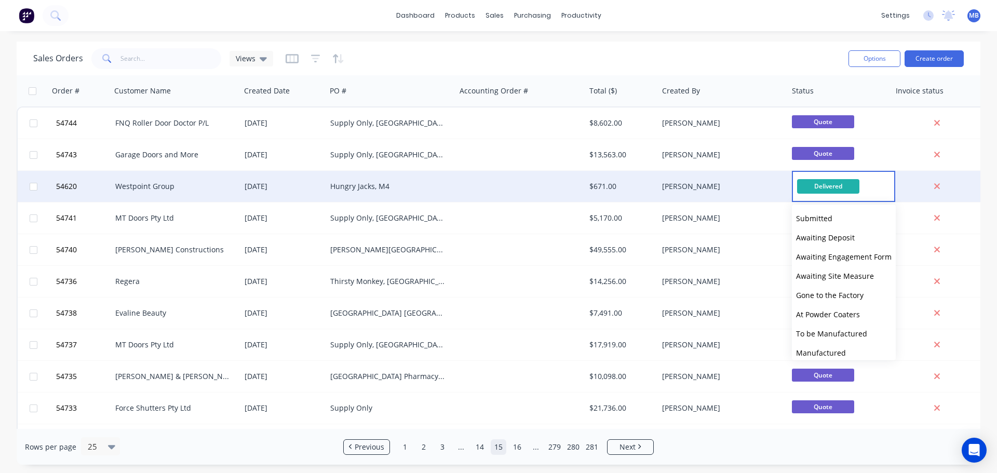
click at [709, 183] on div "[PERSON_NAME]" at bounding box center [719, 186] width 115 height 10
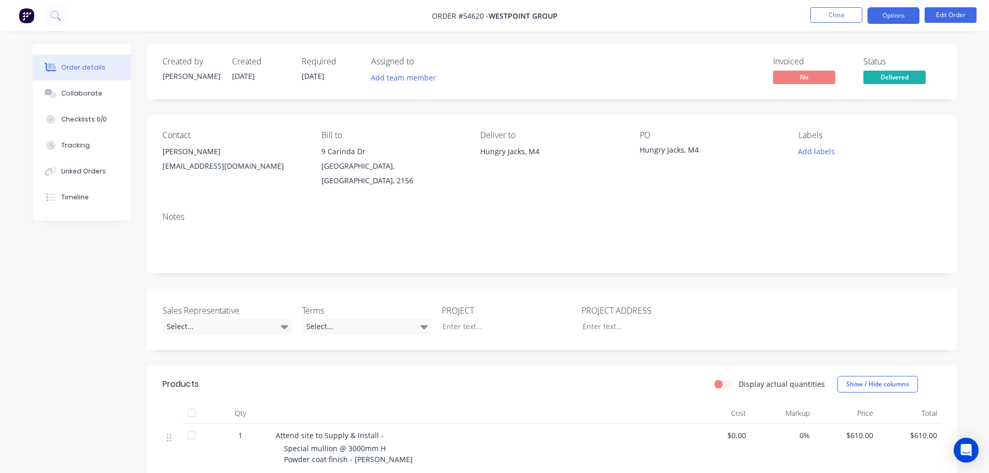
click at [892, 16] on button "Options" at bounding box center [894, 15] width 52 height 17
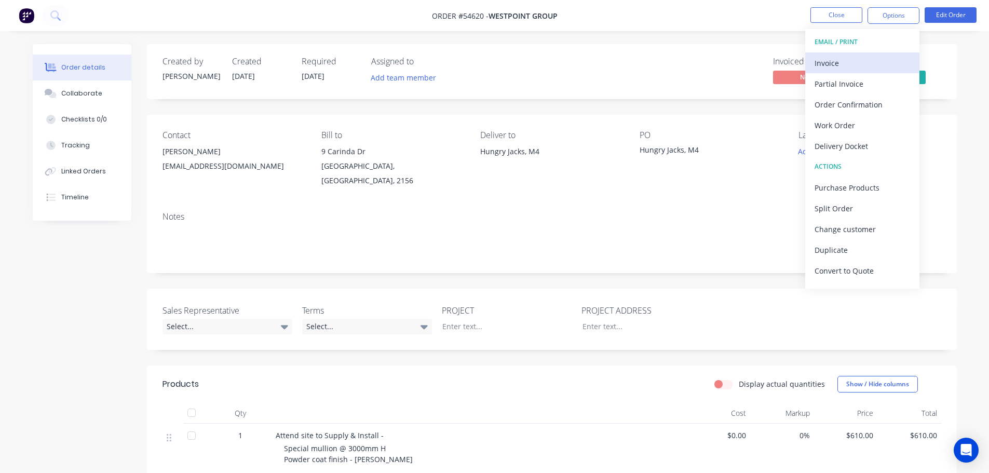
click at [828, 61] on div "Invoice" at bounding box center [863, 63] width 96 height 15
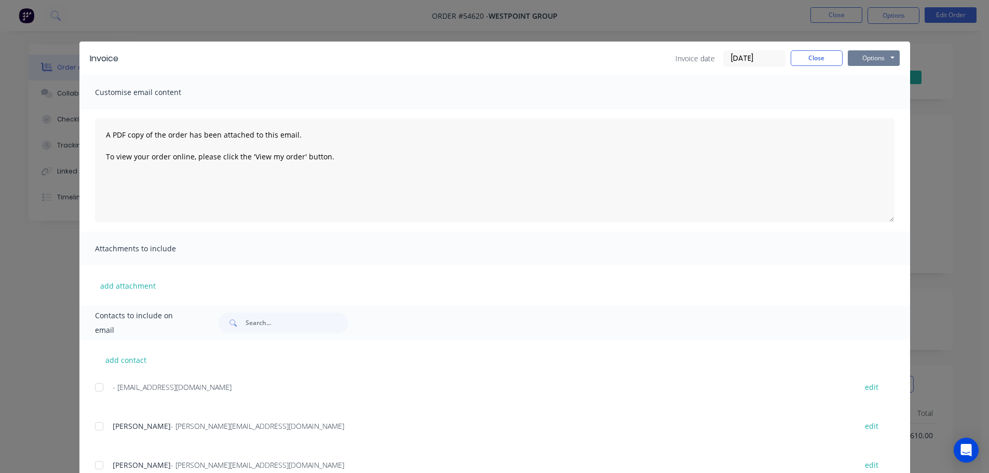
click at [870, 57] on button "Options" at bounding box center [874, 58] width 52 height 16
click at [860, 95] on button "Print" at bounding box center [881, 93] width 66 height 17
click at [829, 61] on button "Close" at bounding box center [817, 58] width 52 height 16
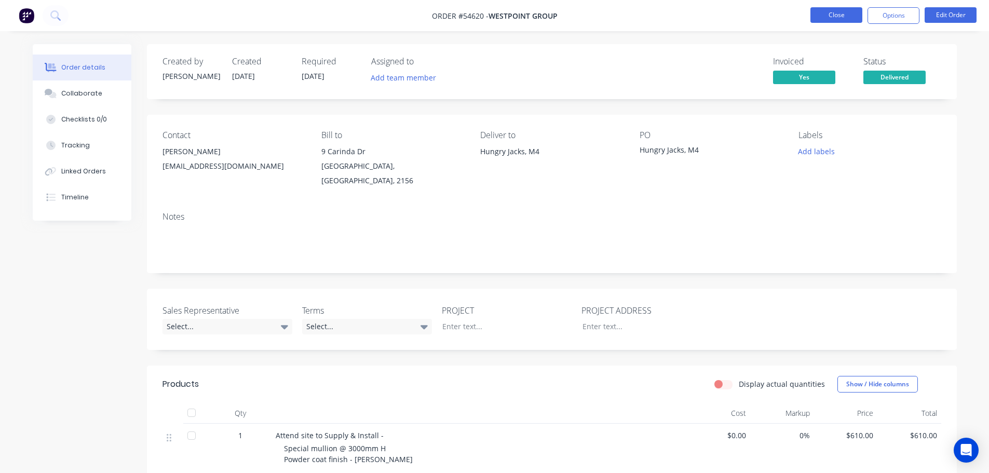
click at [842, 9] on button "Close" at bounding box center [836, 15] width 52 height 16
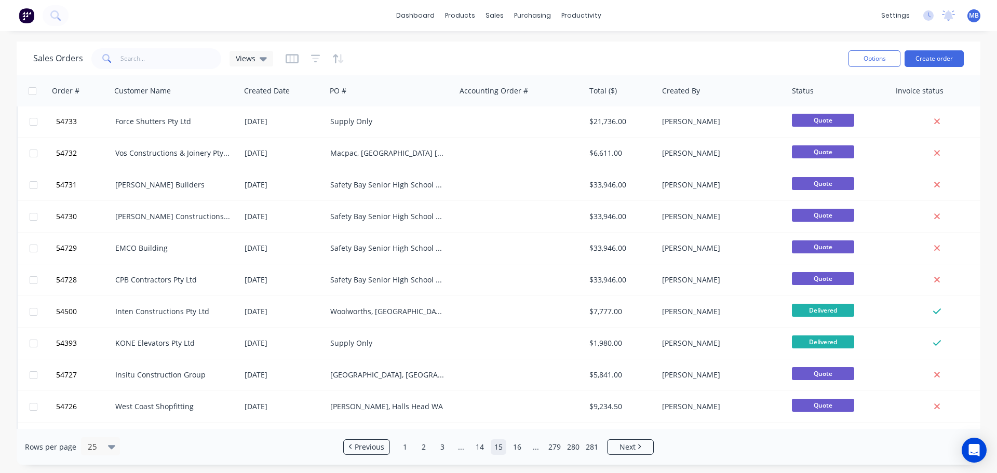
scroll to position [312, 0]
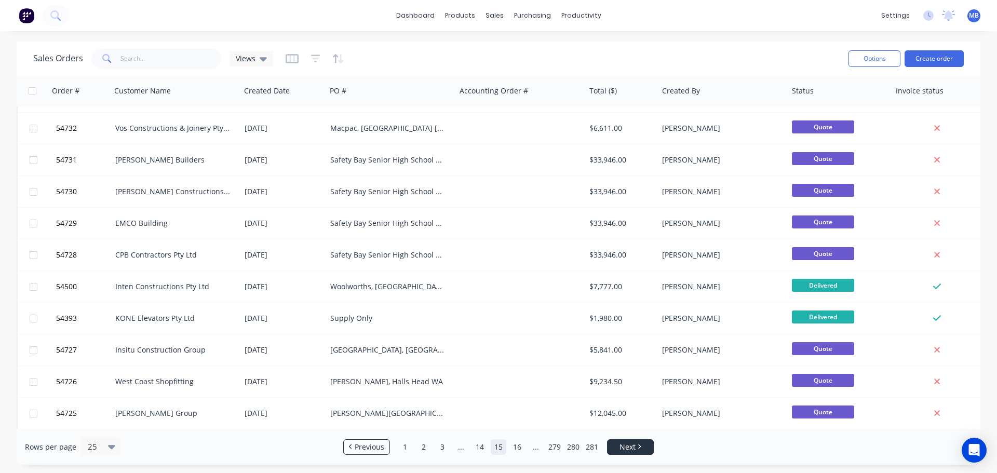
click at [633, 449] on span "Next" at bounding box center [627, 447] width 16 height 10
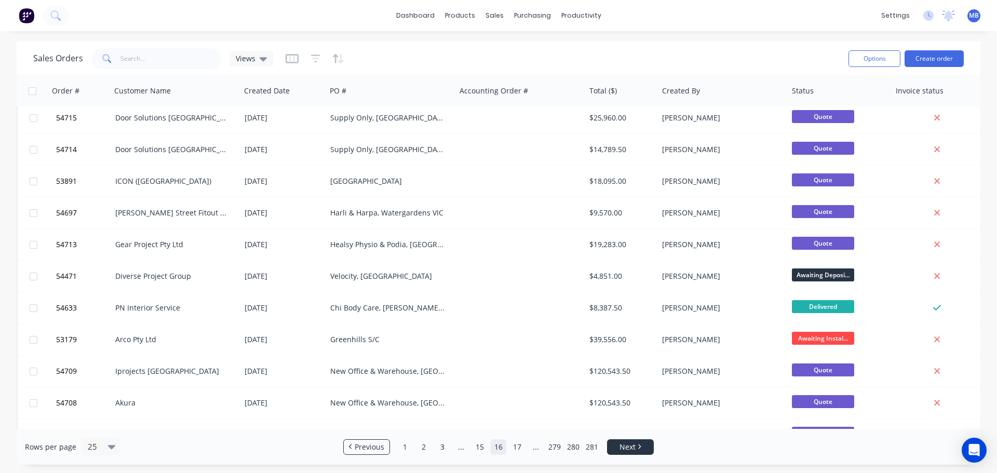
scroll to position [0, 0]
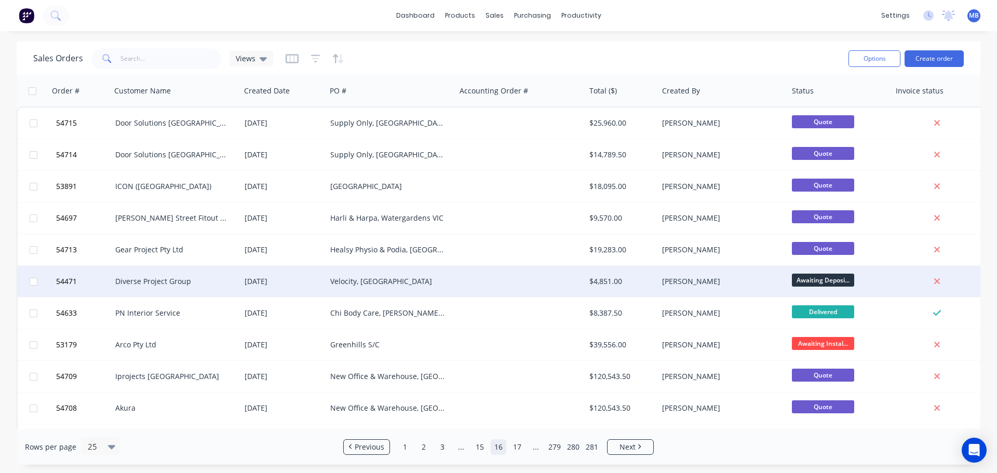
click at [678, 285] on div "[PERSON_NAME]" at bounding box center [719, 281] width 115 height 10
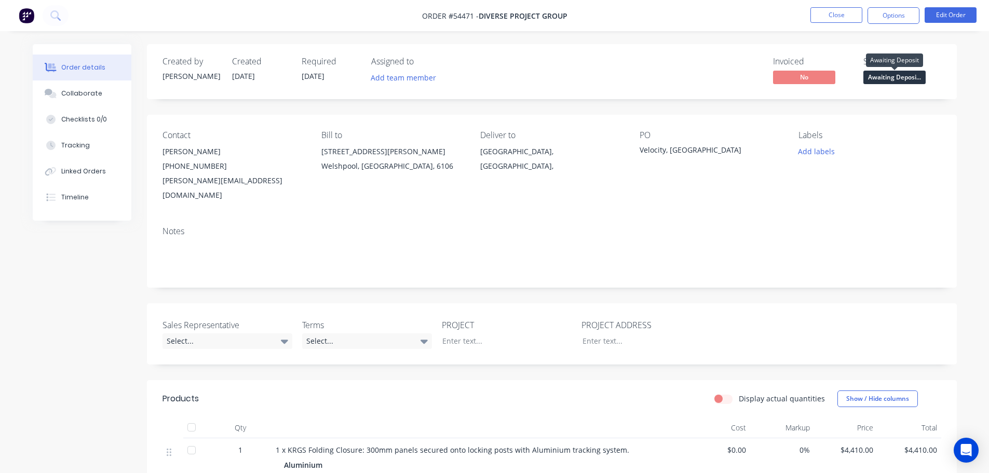
click at [874, 81] on span "Awaiting Deposi..." at bounding box center [894, 77] width 62 height 13
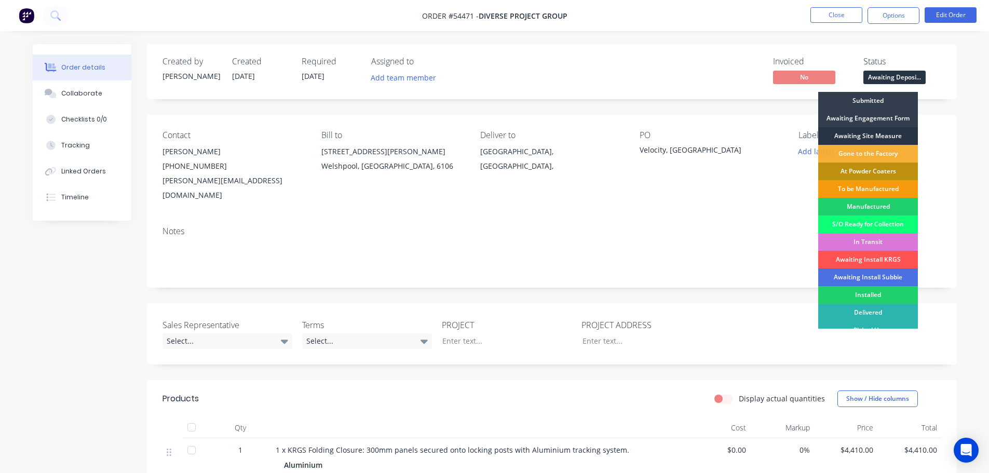
click at [855, 134] on div "Awaiting Site Measure" at bounding box center [868, 136] width 100 height 18
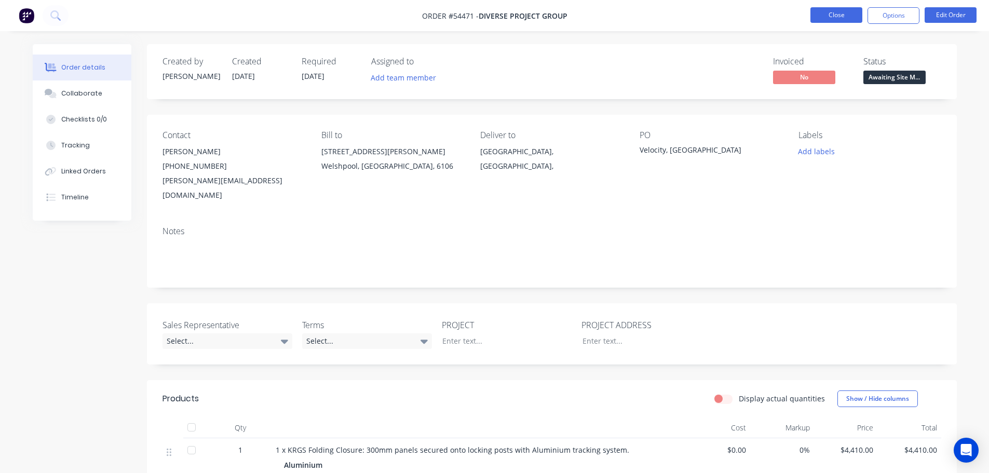
click at [828, 13] on button "Close" at bounding box center [836, 15] width 52 height 16
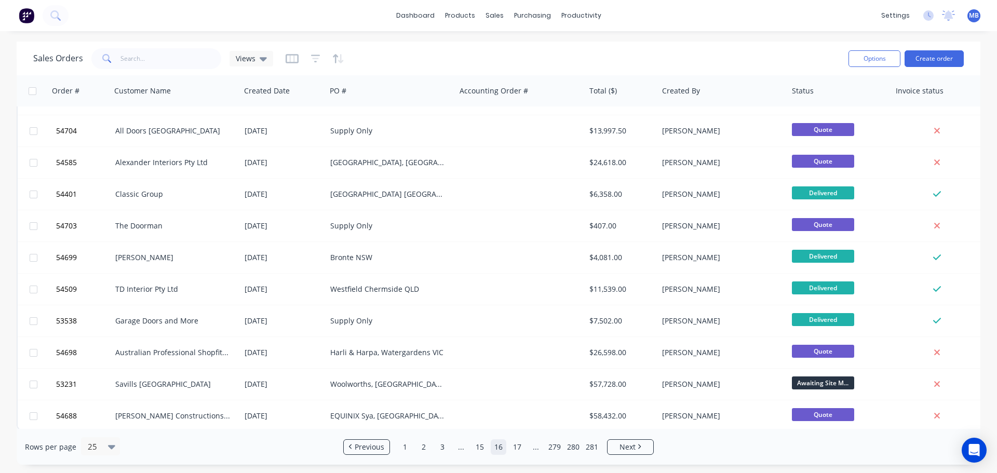
scroll to position [475, 0]
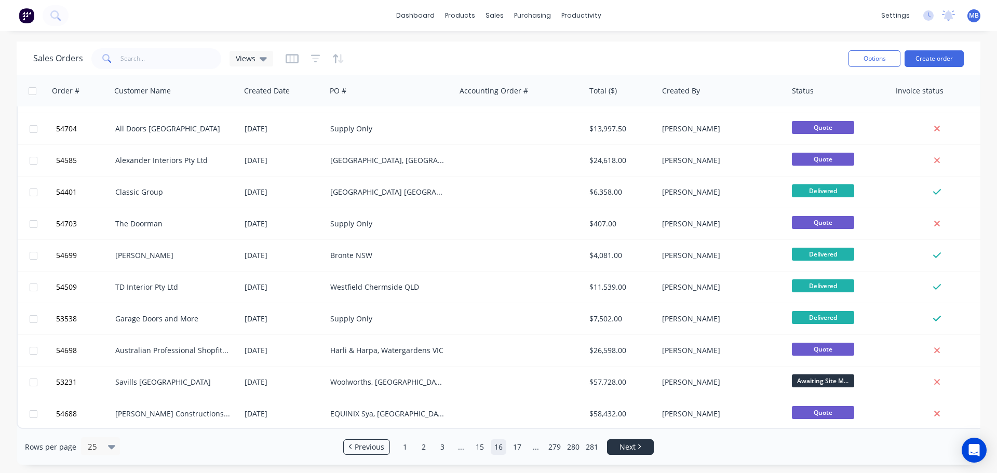
click at [630, 448] on span "Next" at bounding box center [627, 447] width 16 height 10
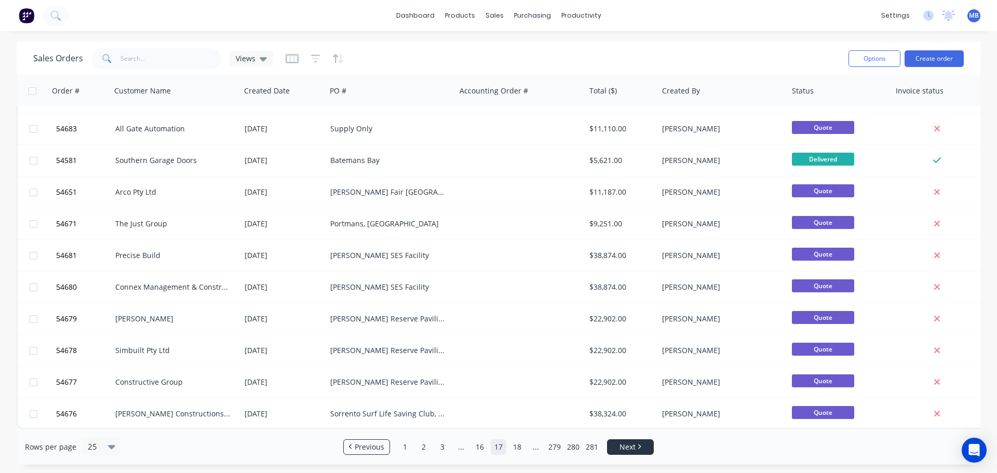
click at [620, 444] on span "Next" at bounding box center [627, 447] width 16 height 10
click at [637, 450] on link "Next" at bounding box center [630, 447] width 46 height 10
click at [642, 449] on link "Next" at bounding box center [630, 447] width 46 height 10
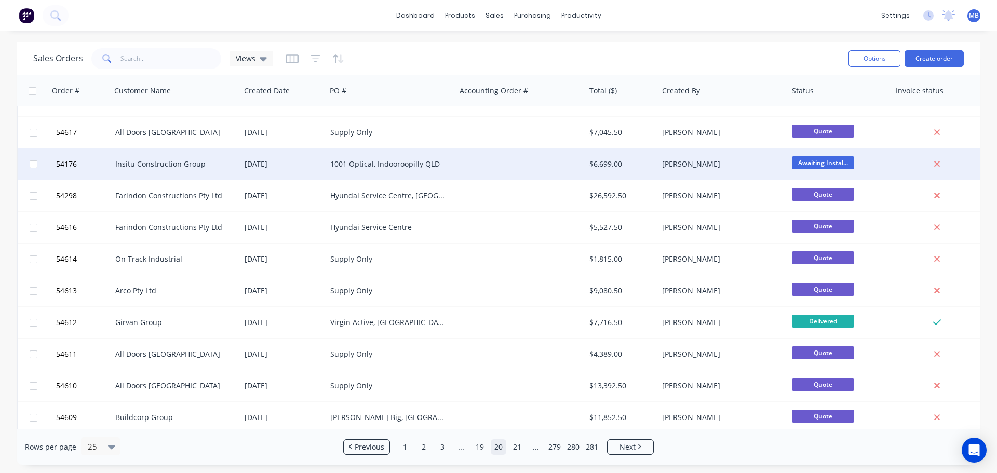
scroll to position [415, 0]
